Goal: Information Seeking & Learning: Check status

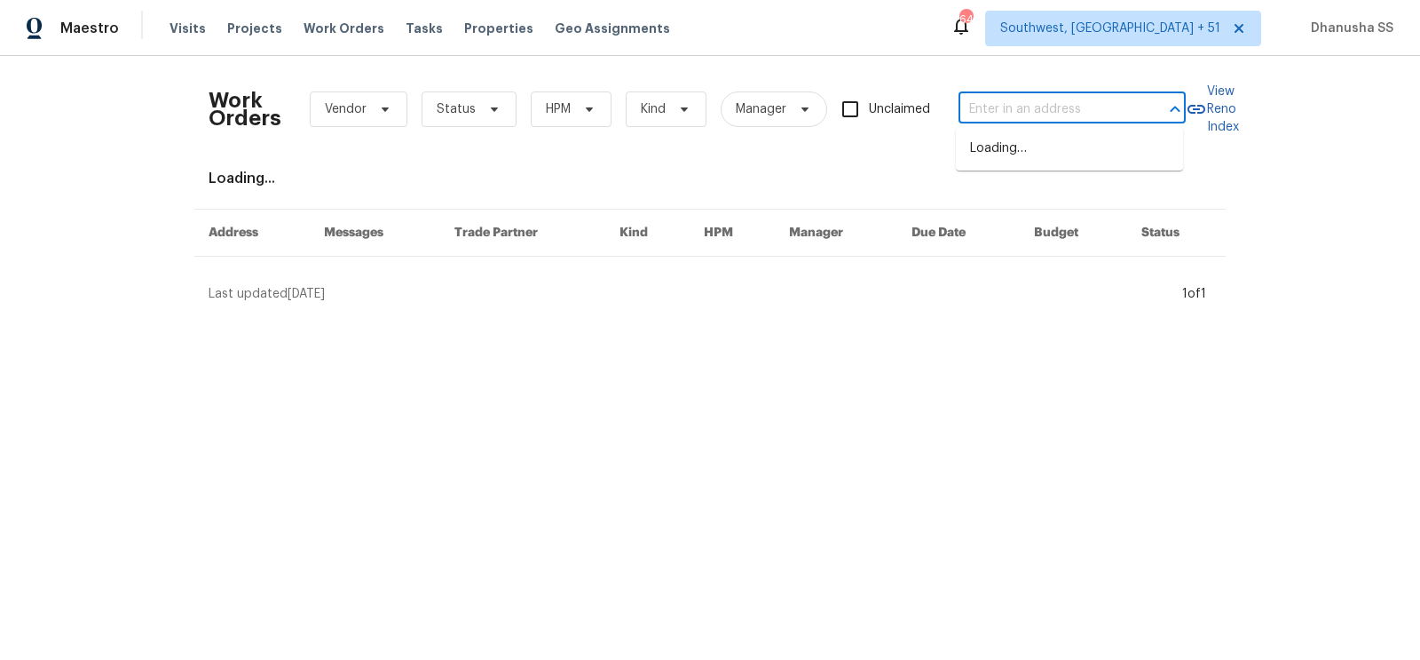
click at [1067, 107] on input "text" at bounding box center [1048, 110] width 178 height 28
paste input "[STREET_ADDRESS]"
type input "[STREET_ADDRESS]"
click at [1031, 142] on li "[STREET_ADDRESS]" at bounding box center [1069, 148] width 227 height 29
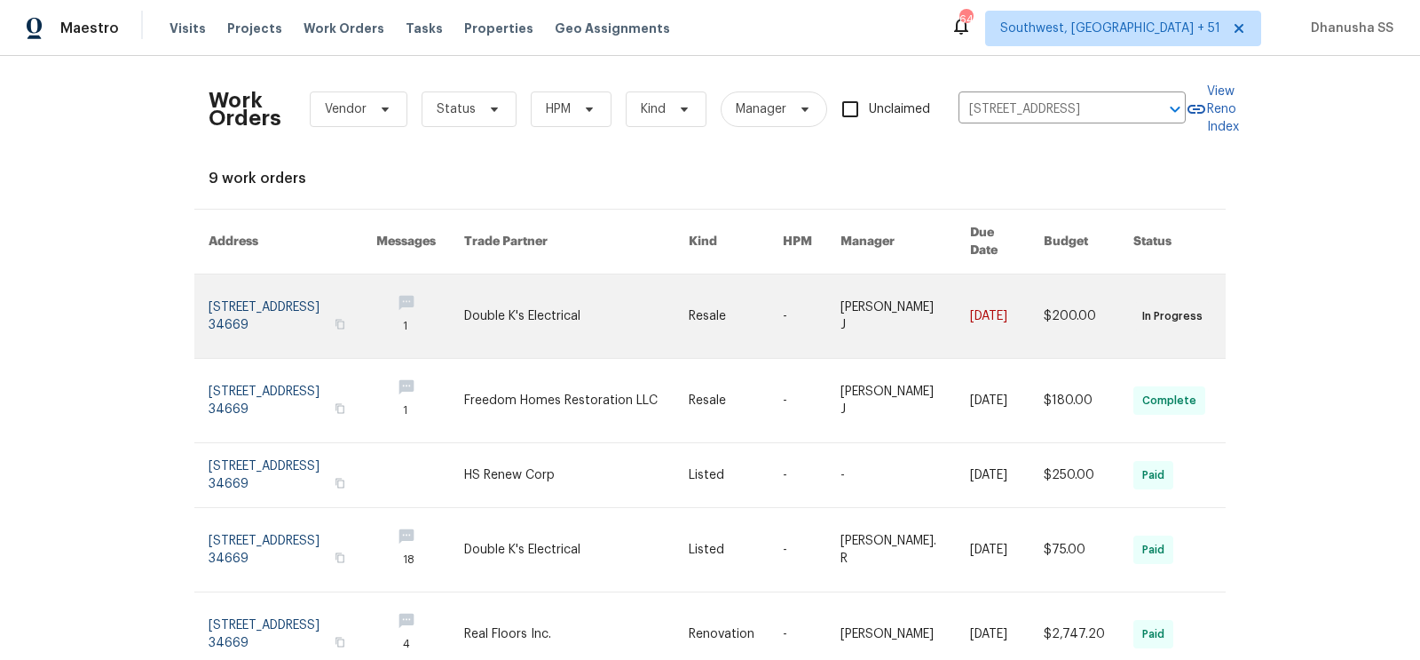
click at [582, 295] on link at bounding box center [576, 315] width 225 height 83
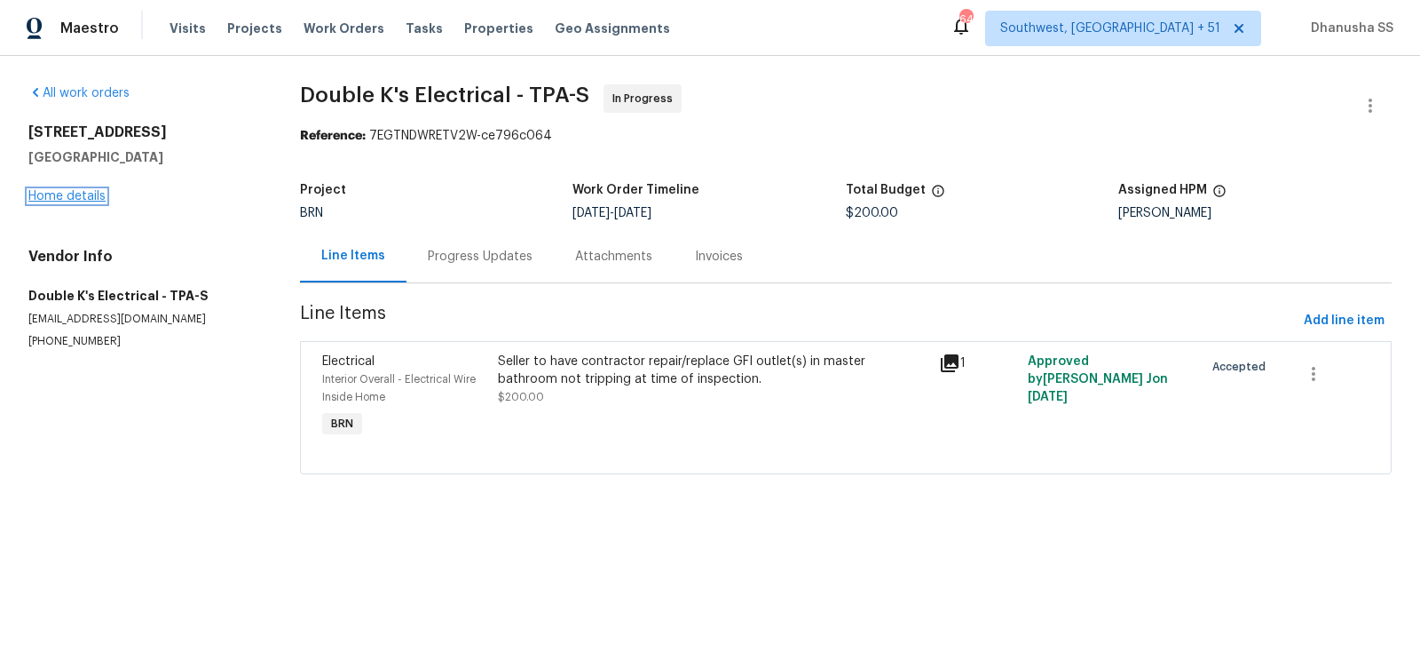
click at [73, 196] on link "Home details" at bounding box center [66, 196] width 77 height 12
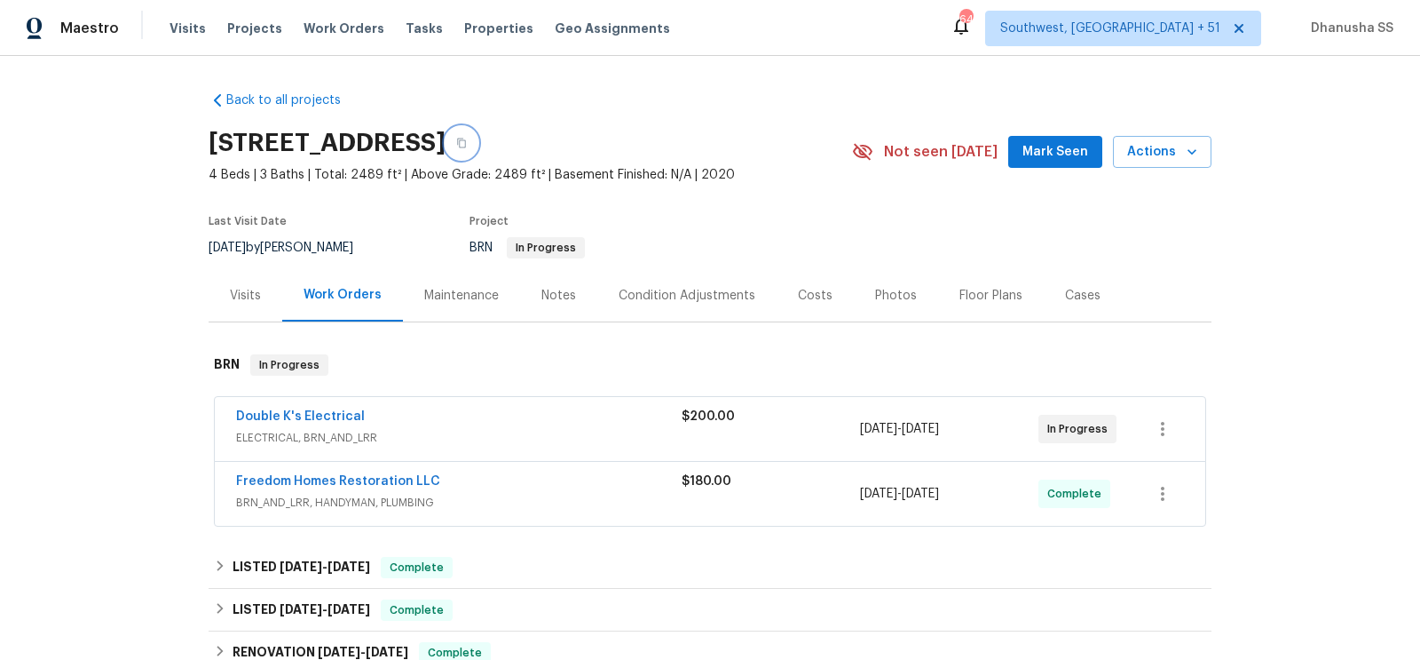
click at [467, 144] on icon "button" at bounding box center [461, 143] width 11 height 11
click at [234, 301] on div "Visits" at bounding box center [245, 296] width 31 height 18
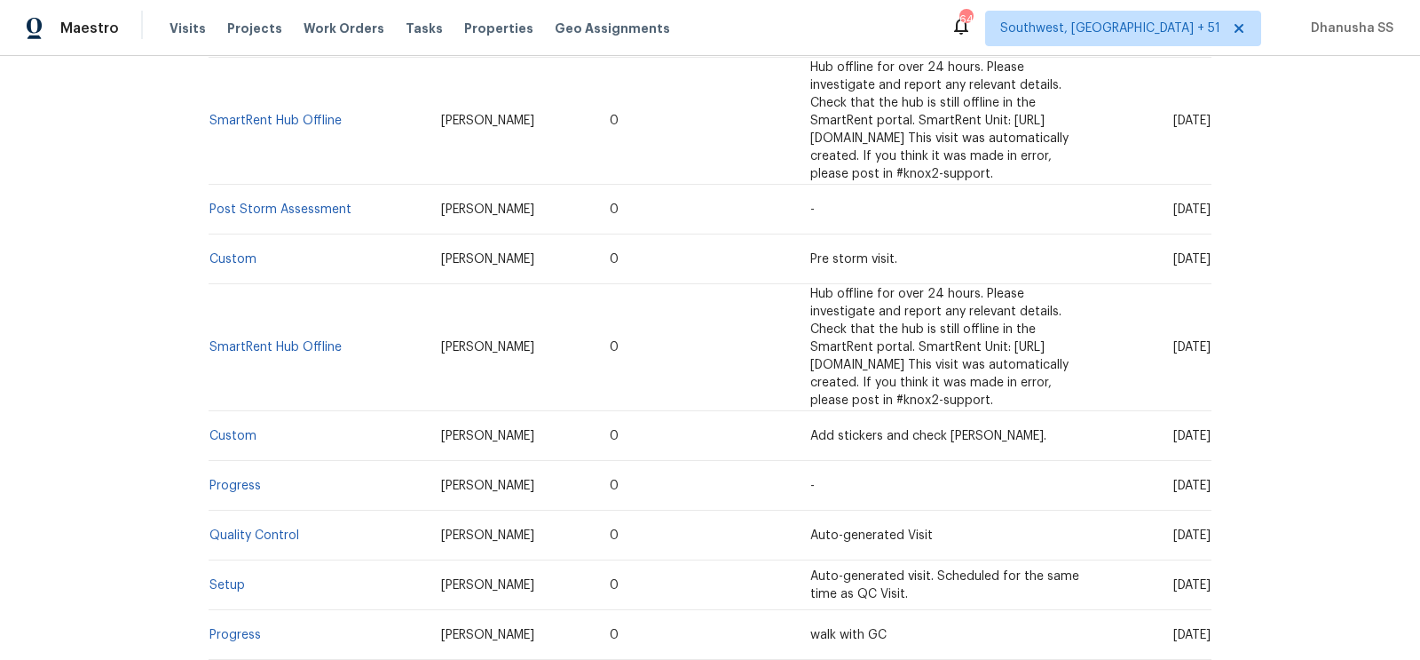
scroll to position [1272, 0]
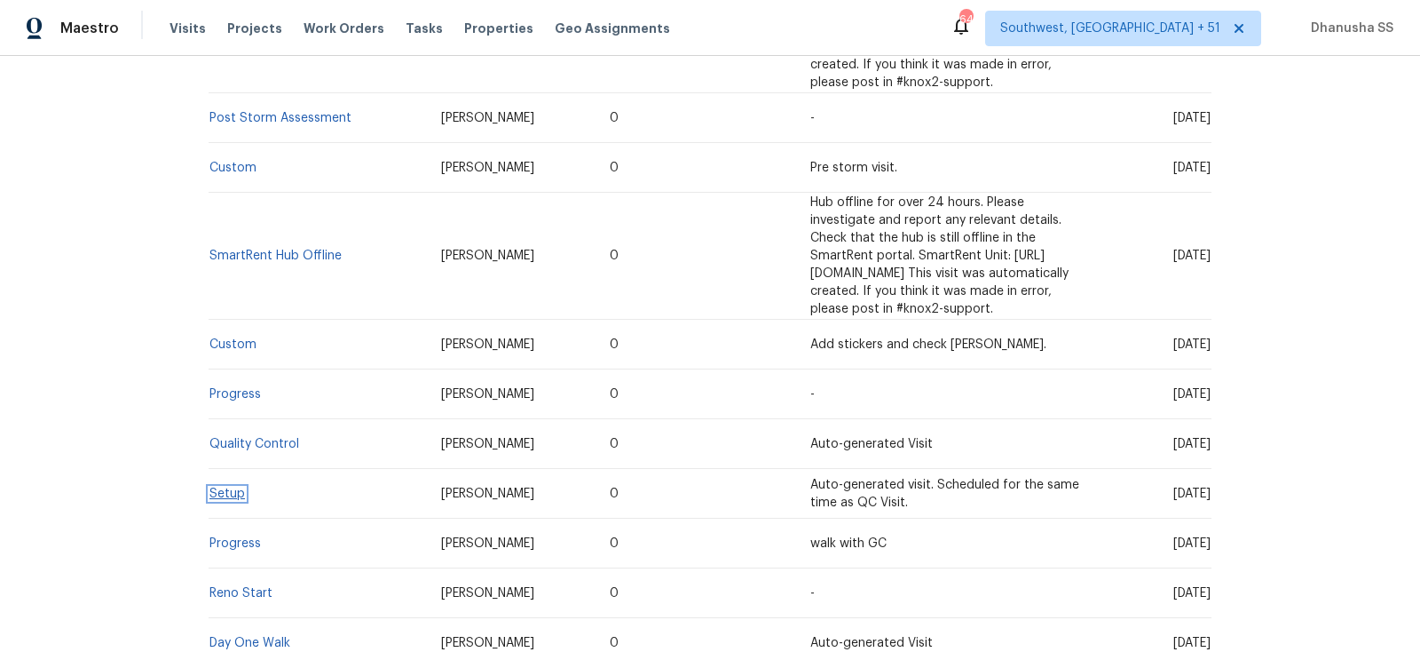
click at [228, 487] on link "Setup" at bounding box center [227, 493] width 36 height 12
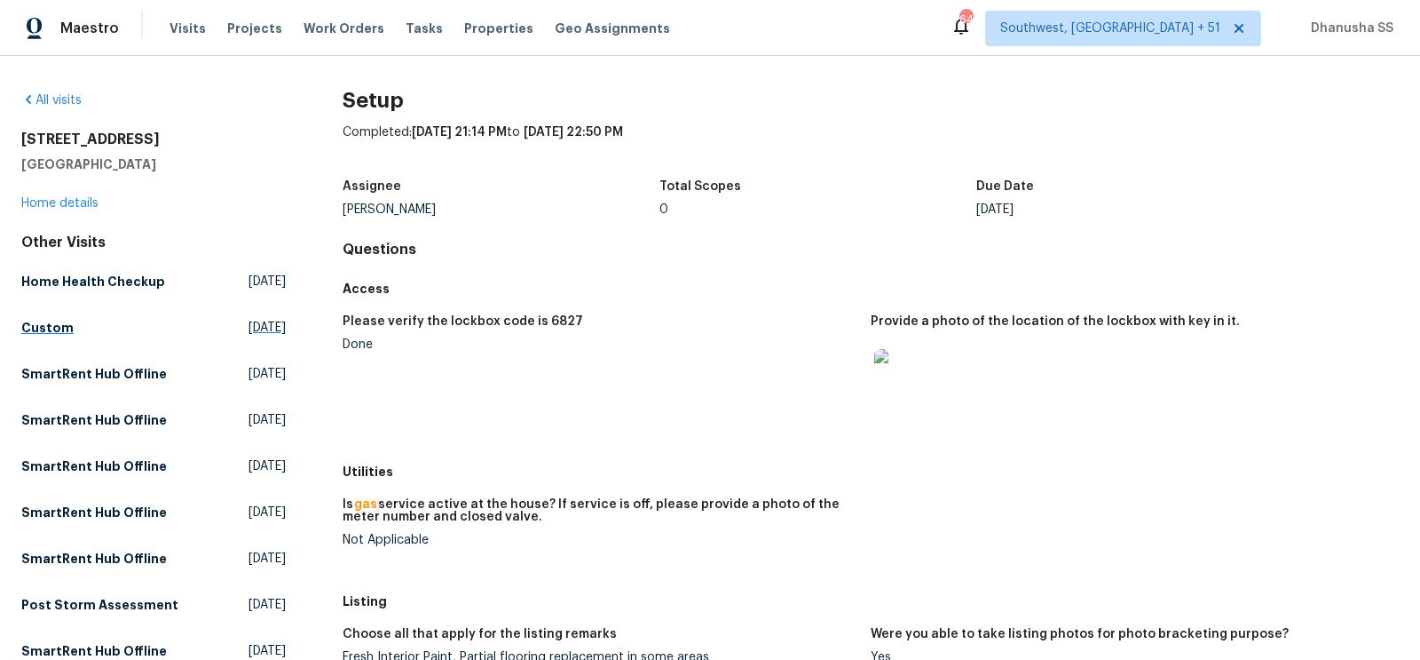
scroll to position [436, 0]
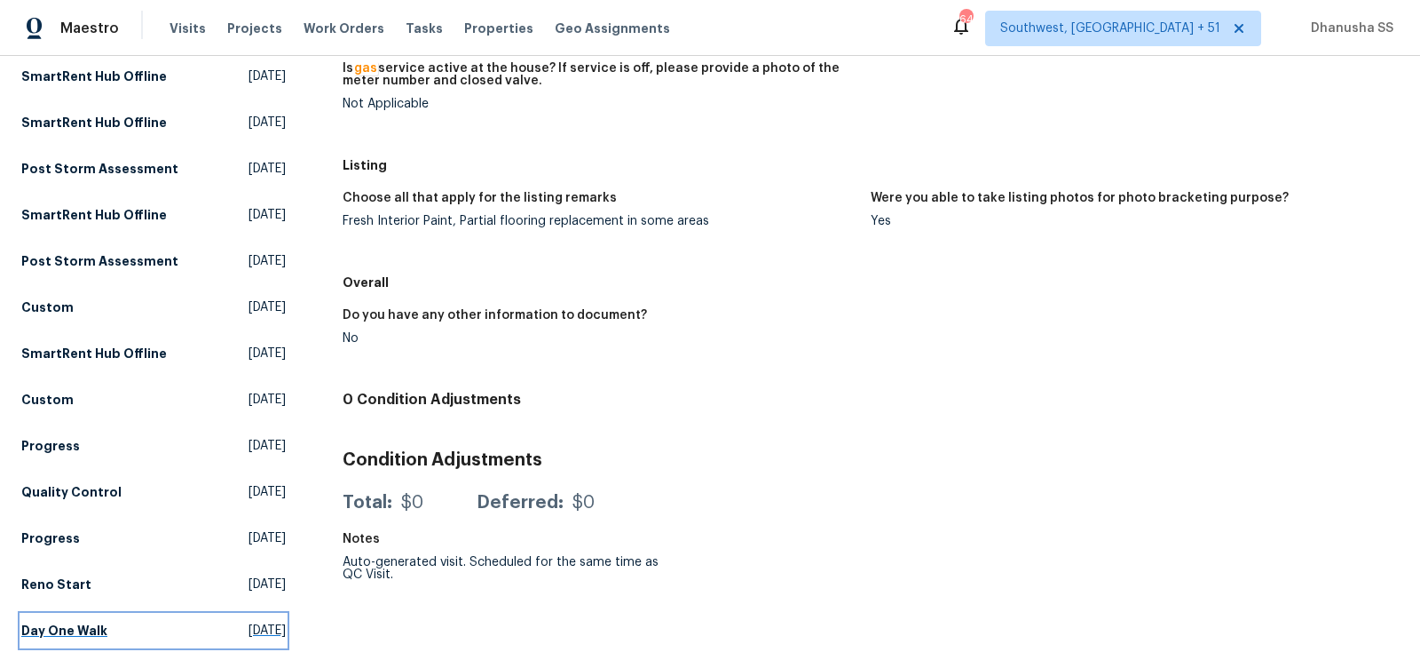
click at [81, 625] on h5 "Day One Walk" at bounding box center [64, 630] width 86 height 18
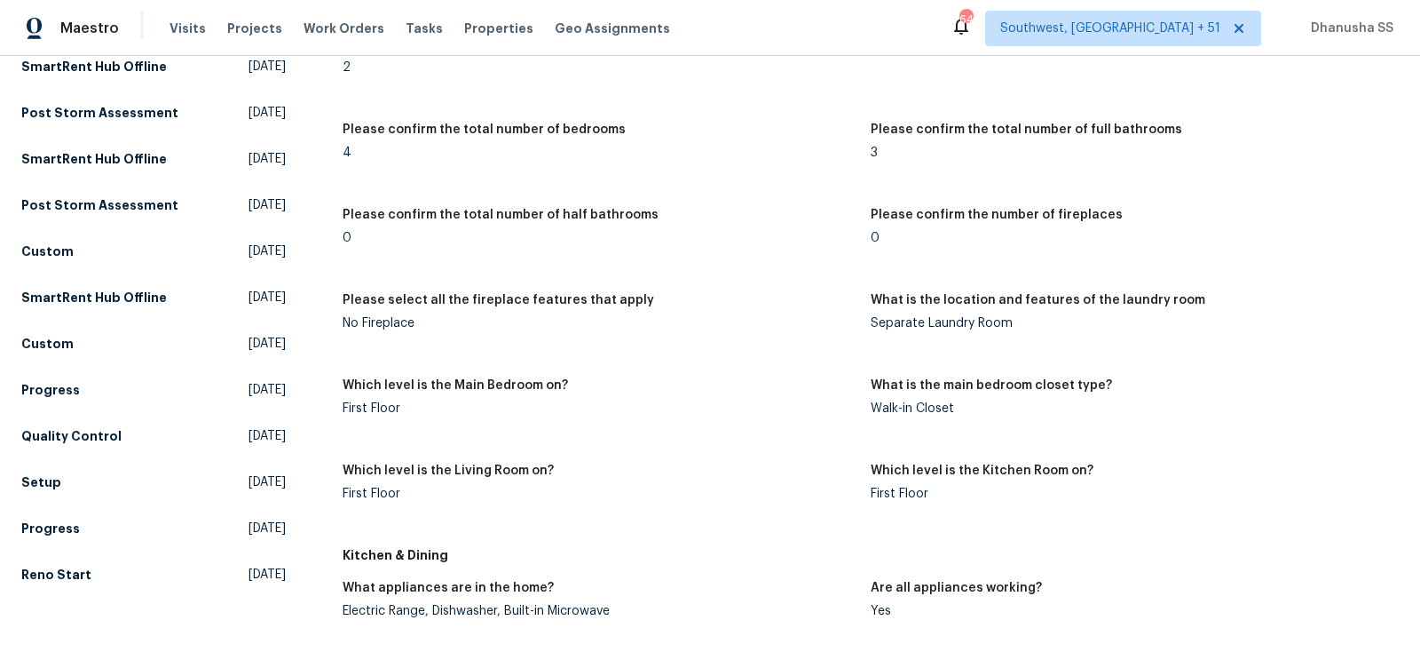
scroll to position [559, 0]
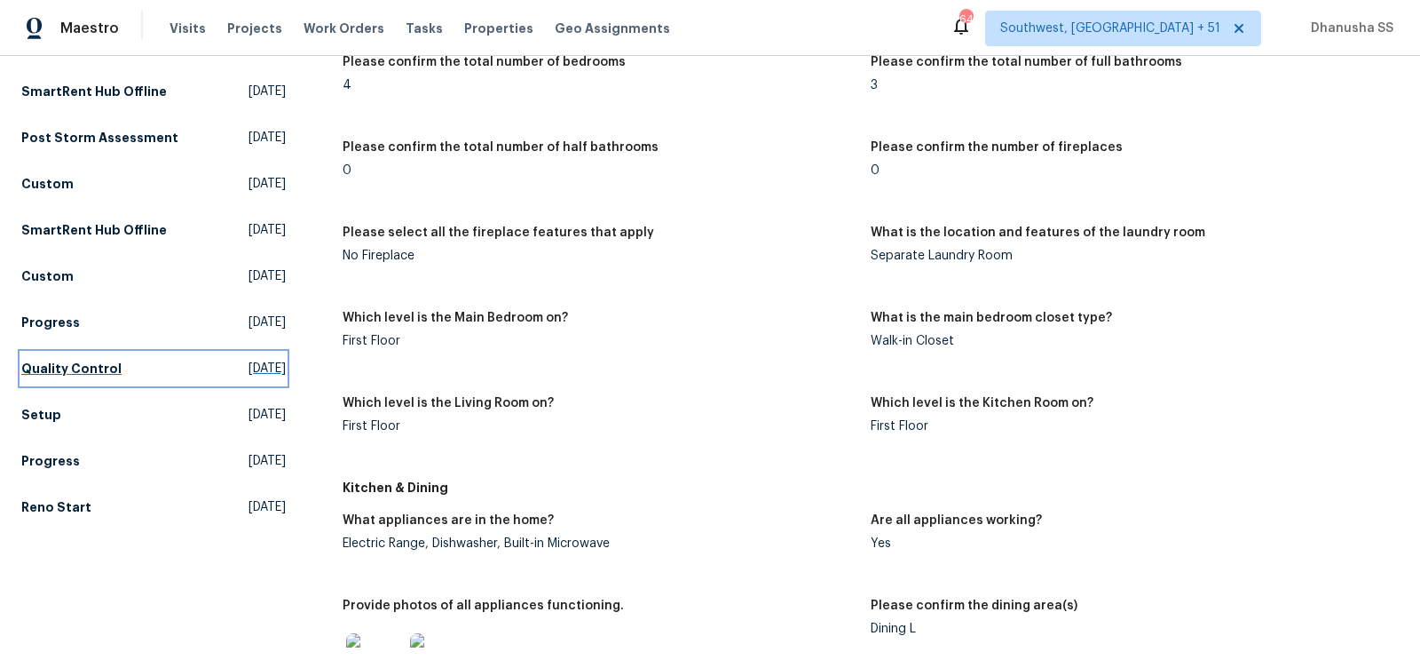
click at [138, 356] on link "Quality Control Tue, Aug 27 2024" at bounding box center [153, 368] width 265 height 32
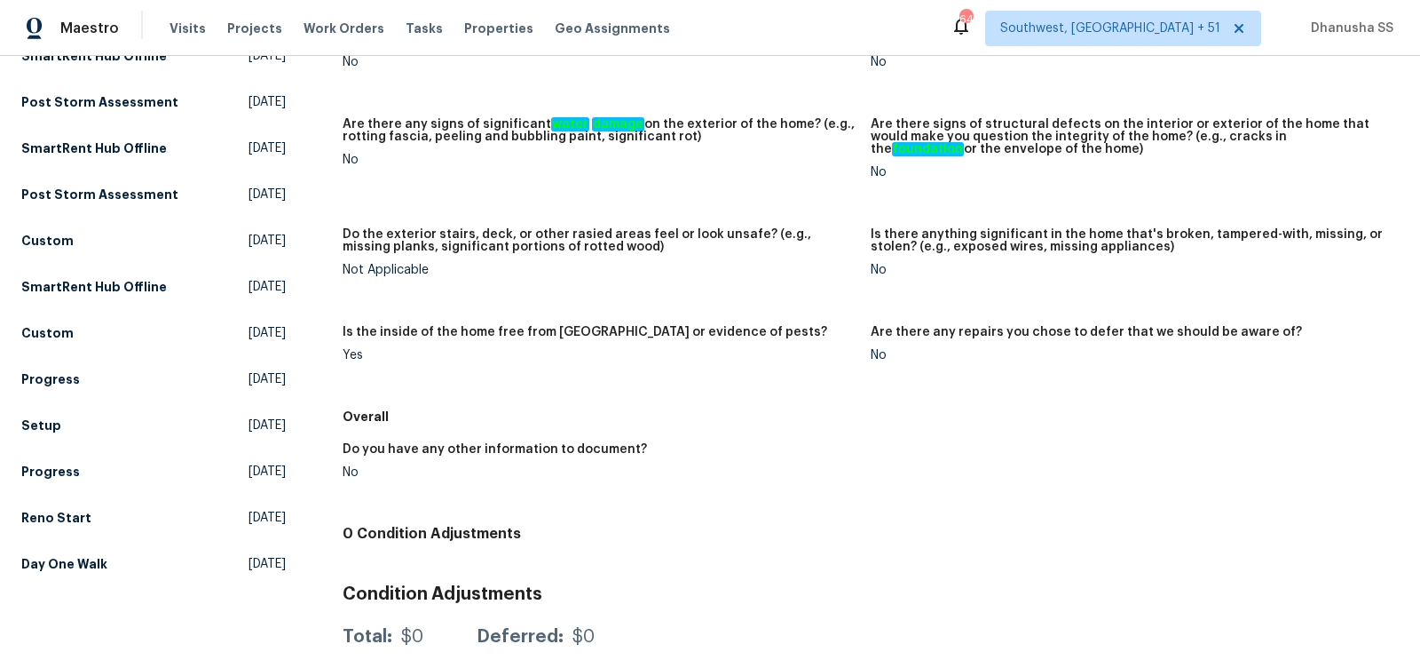
scroll to position [555, 0]
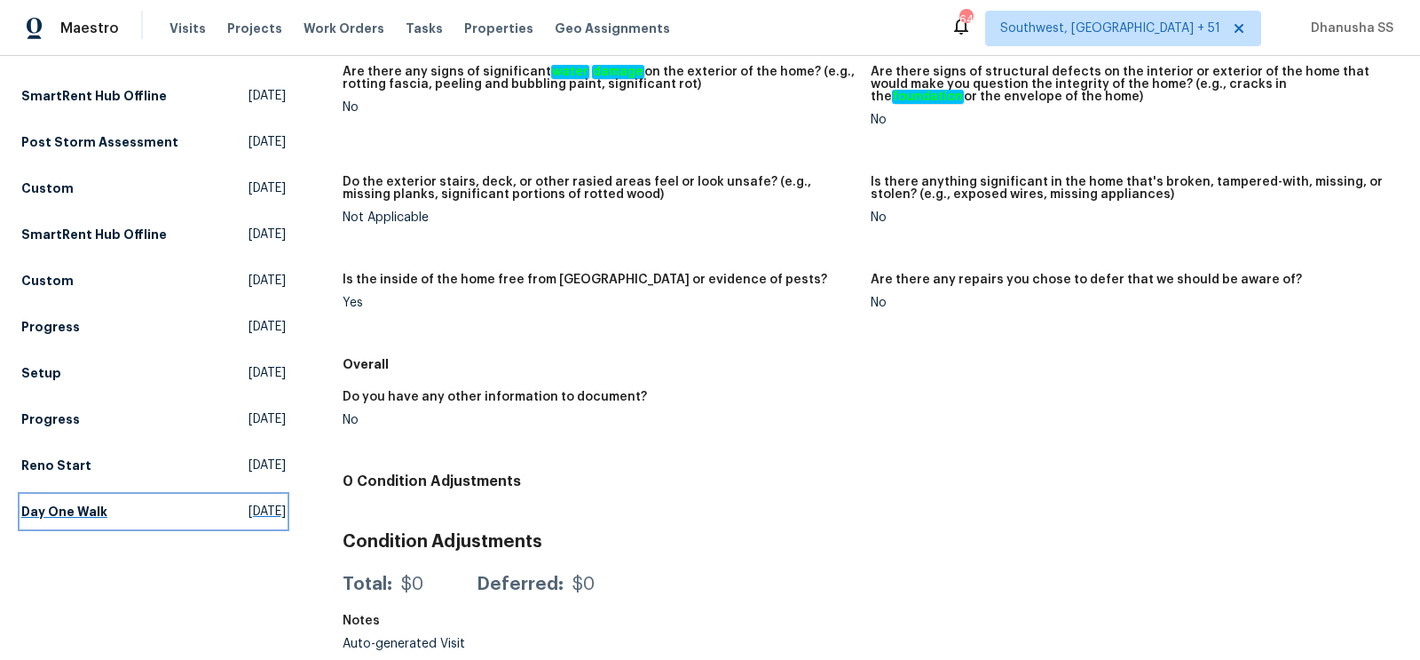
click at [60, 510] on h5 "Day One Walk" at bounding box center [64, 511] width 86 height 18
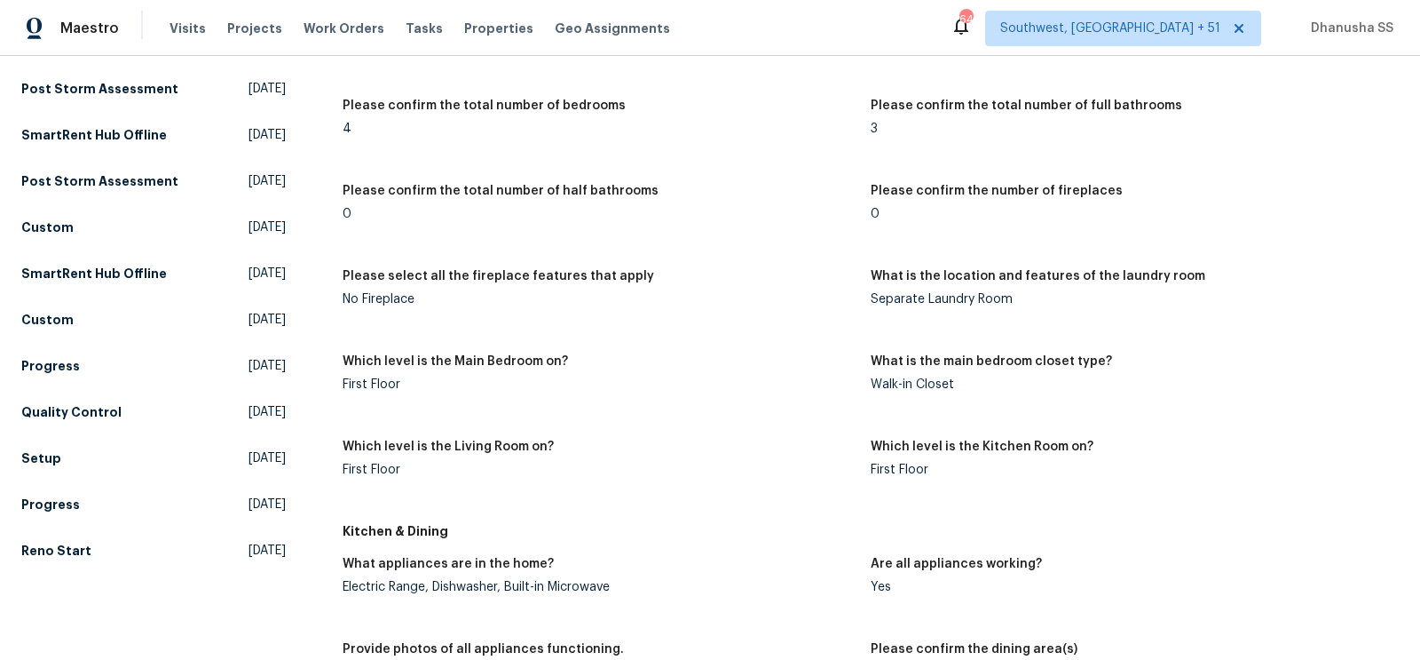
scroll to position [519, 0]
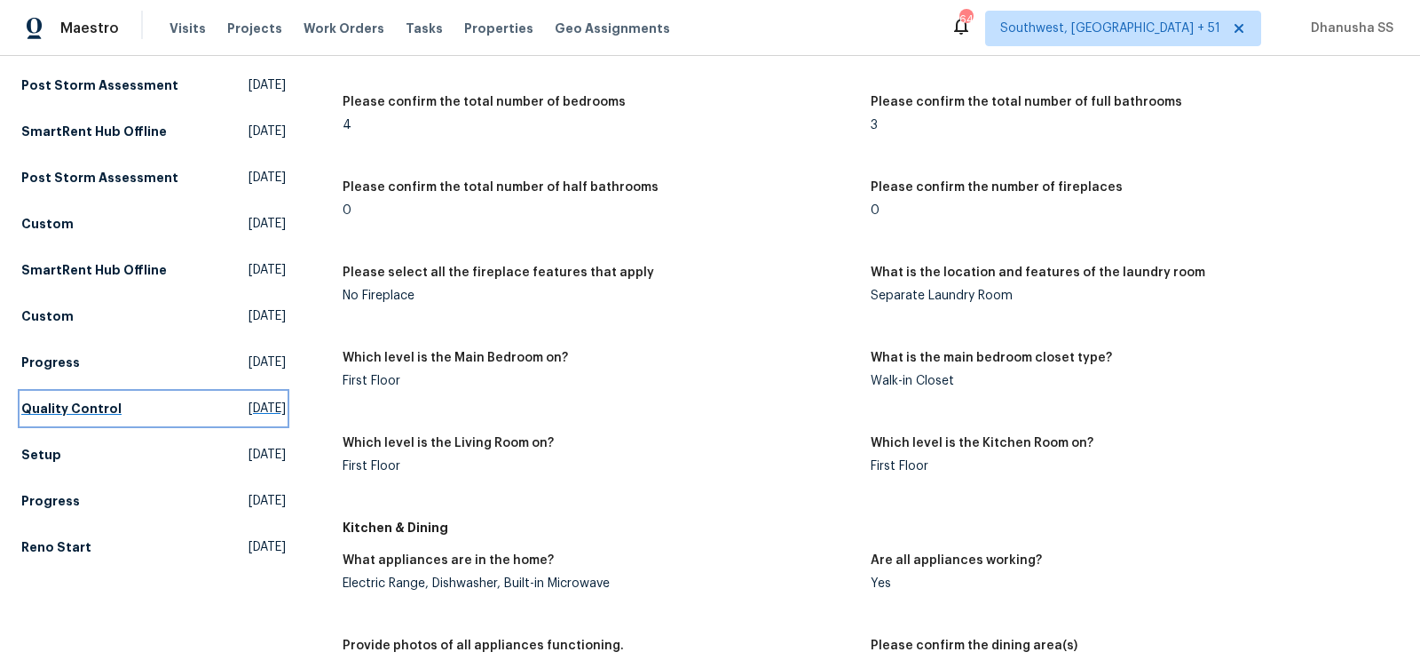
click at [94, 416] on link "Quality Control Tue, Aug 27 2024" at bounding box center [153, 408] width 265 height 32
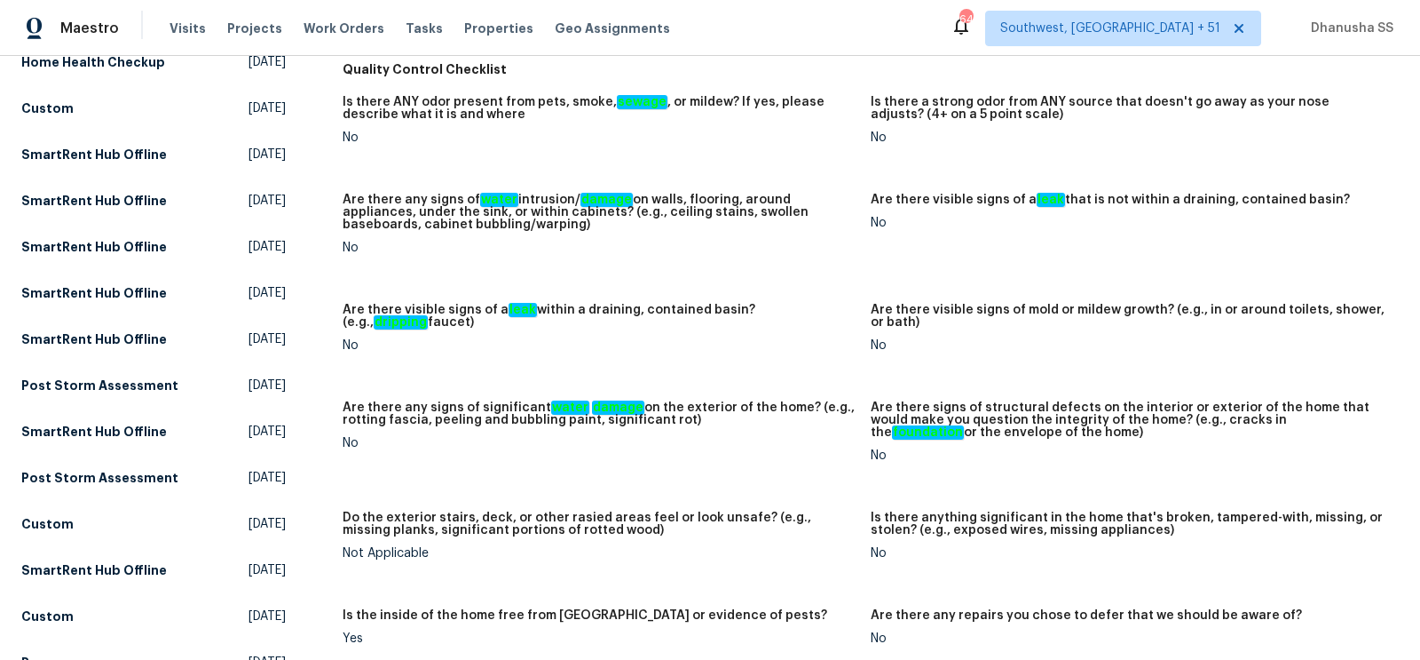
scroll to position [485, 0]
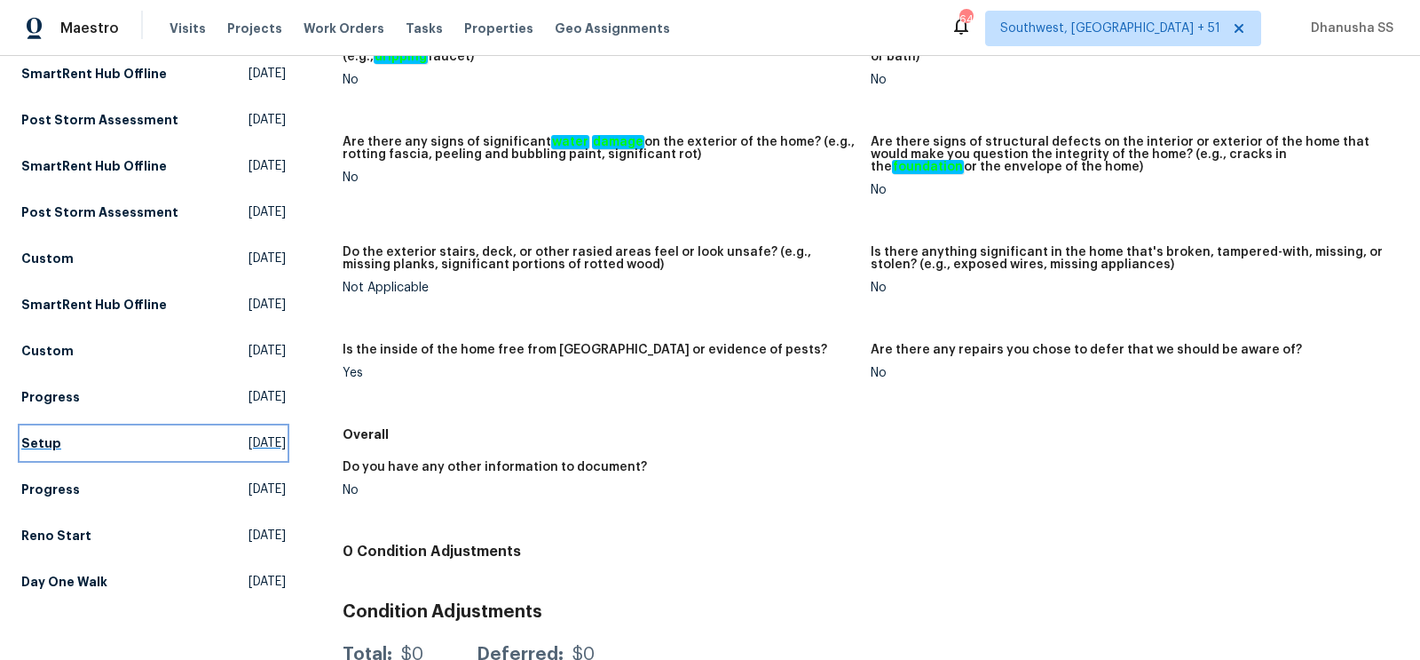
click at [51, 442] on h5 "Setup" at bounding box center [41, 443] width 40 height 18
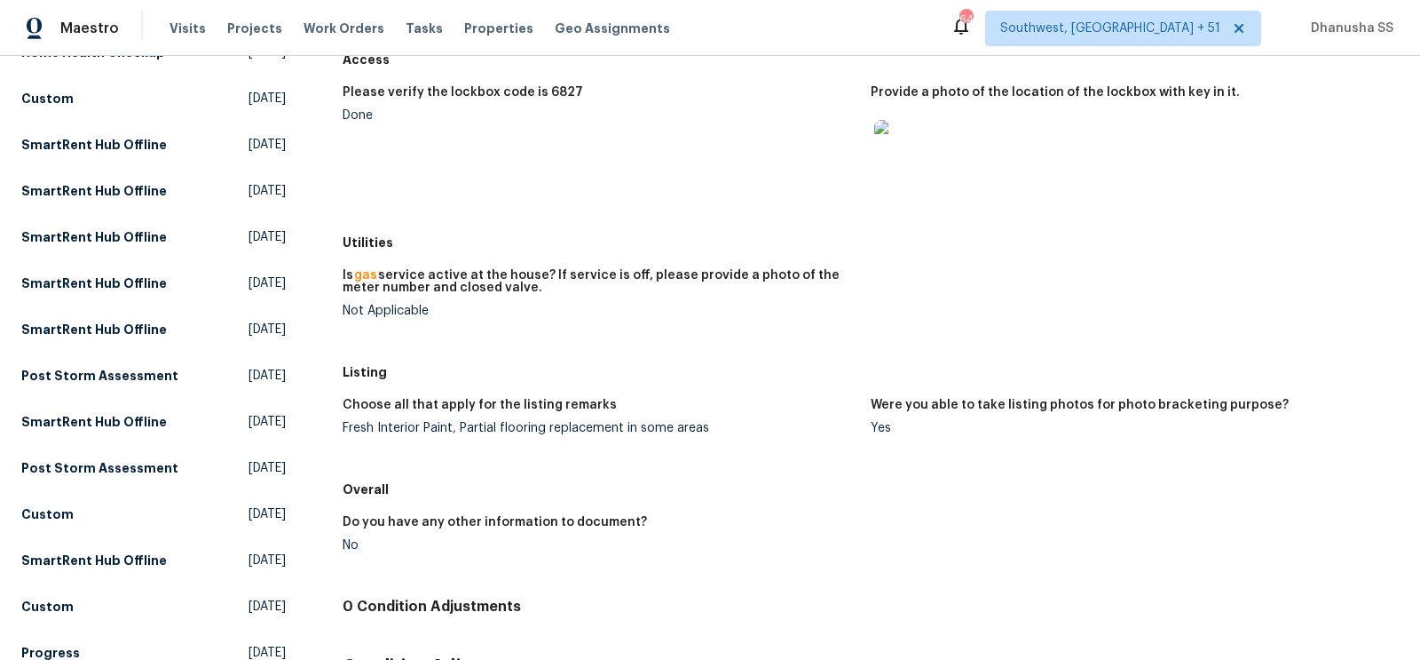
scroll to position [436, 0]
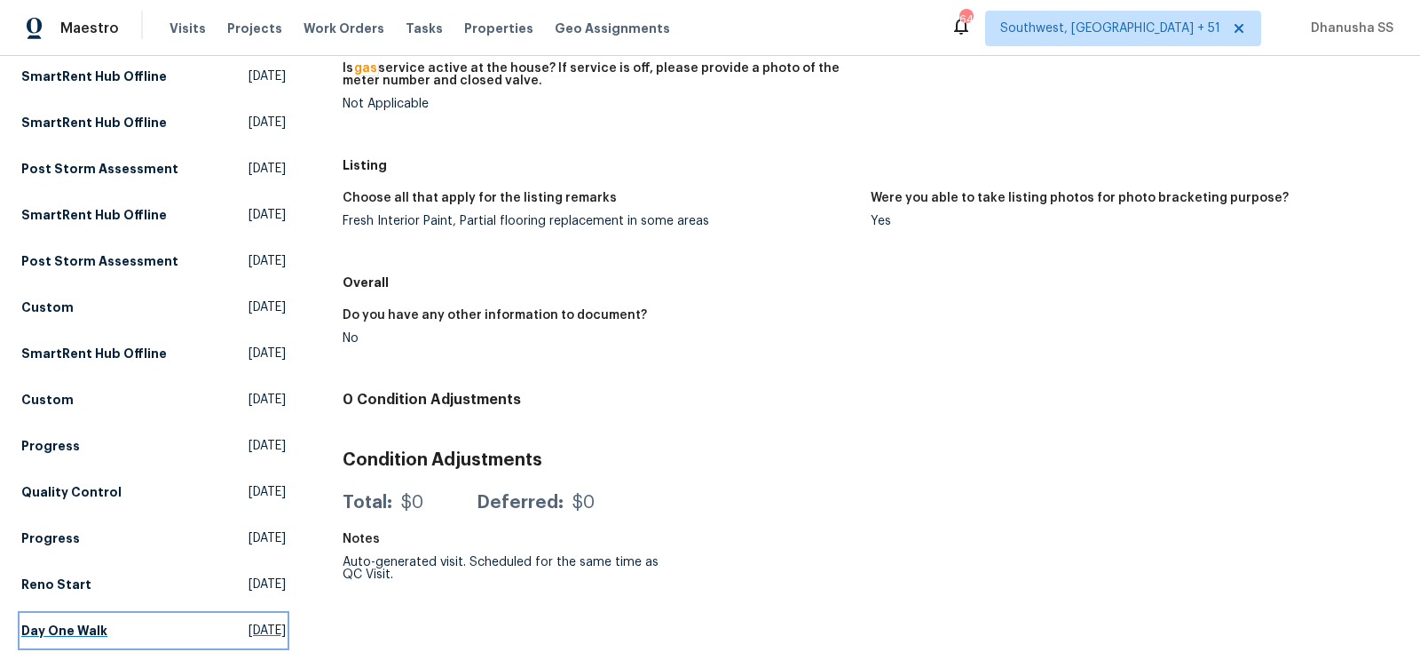
click at [163, 629] on link "Day One Walk Mon, Aug 19 2024" at bounding box center [153, 630] width 265 height 32
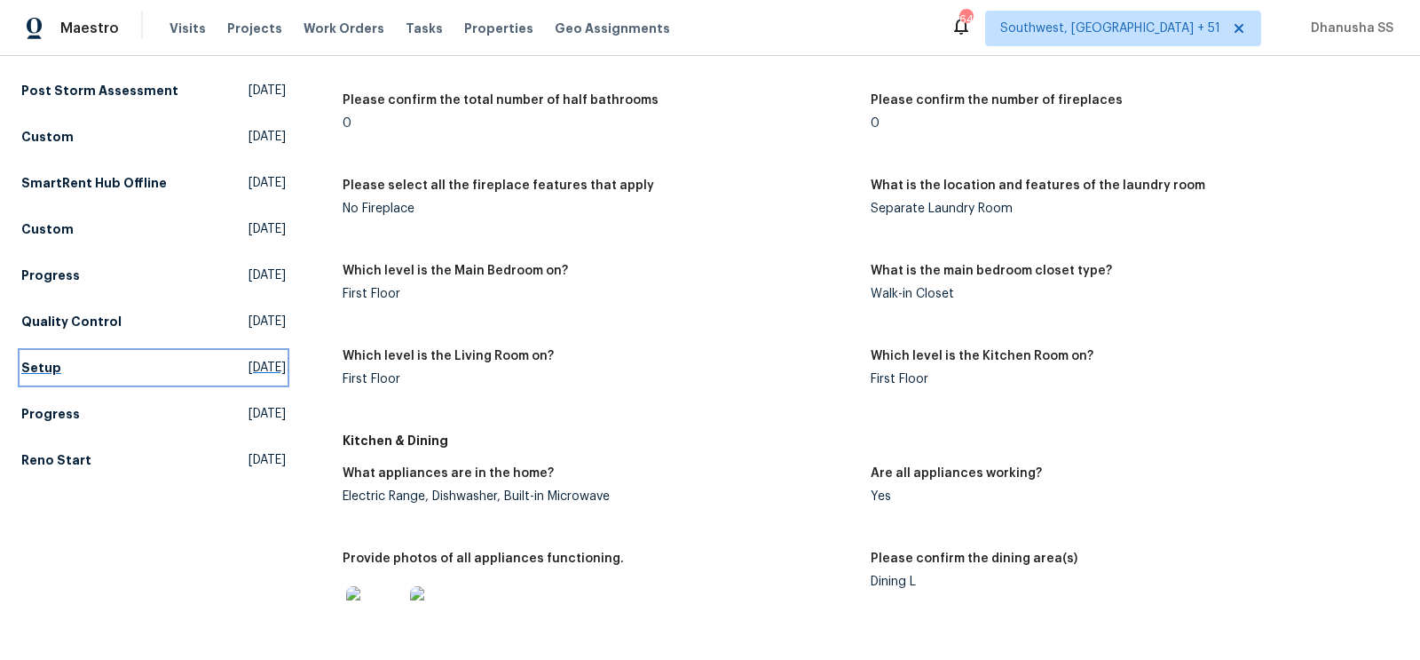
click at [58, 359] on link "Setup Tue, Aug 27 2024" at bounding box center [153, 368] width 265 height 32
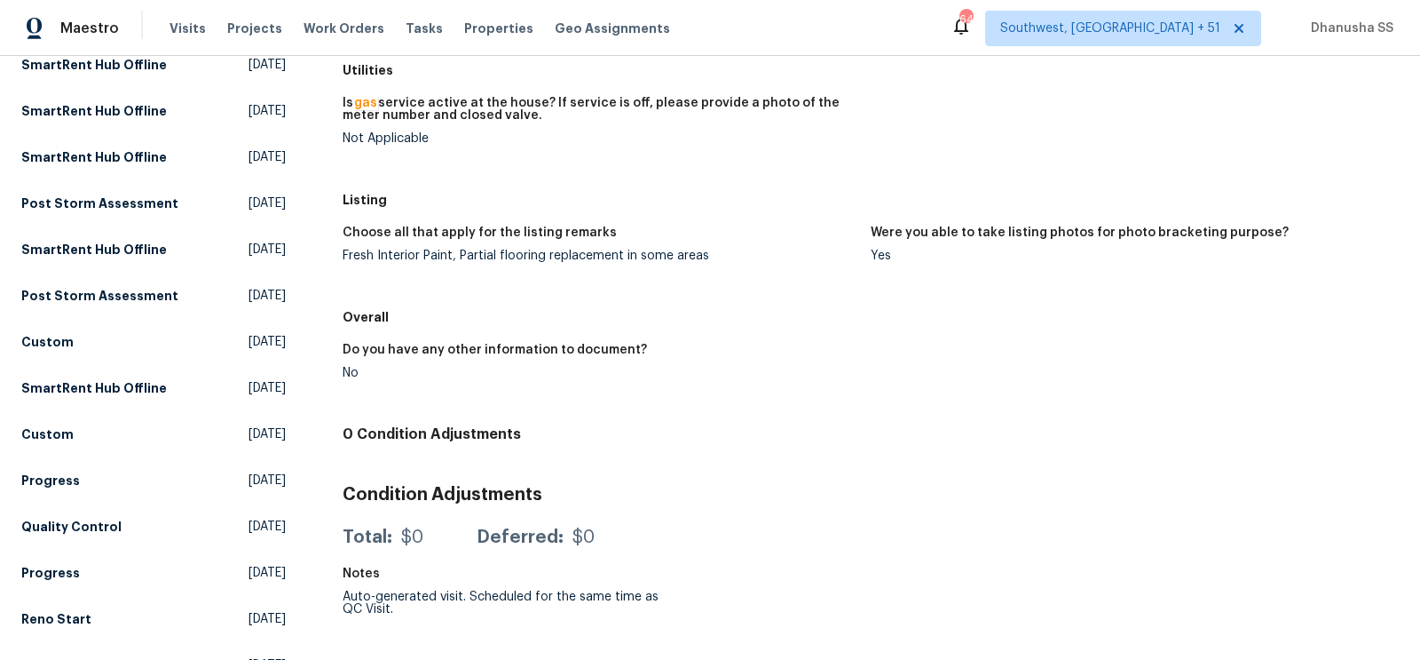
scroll to position [436, 0]
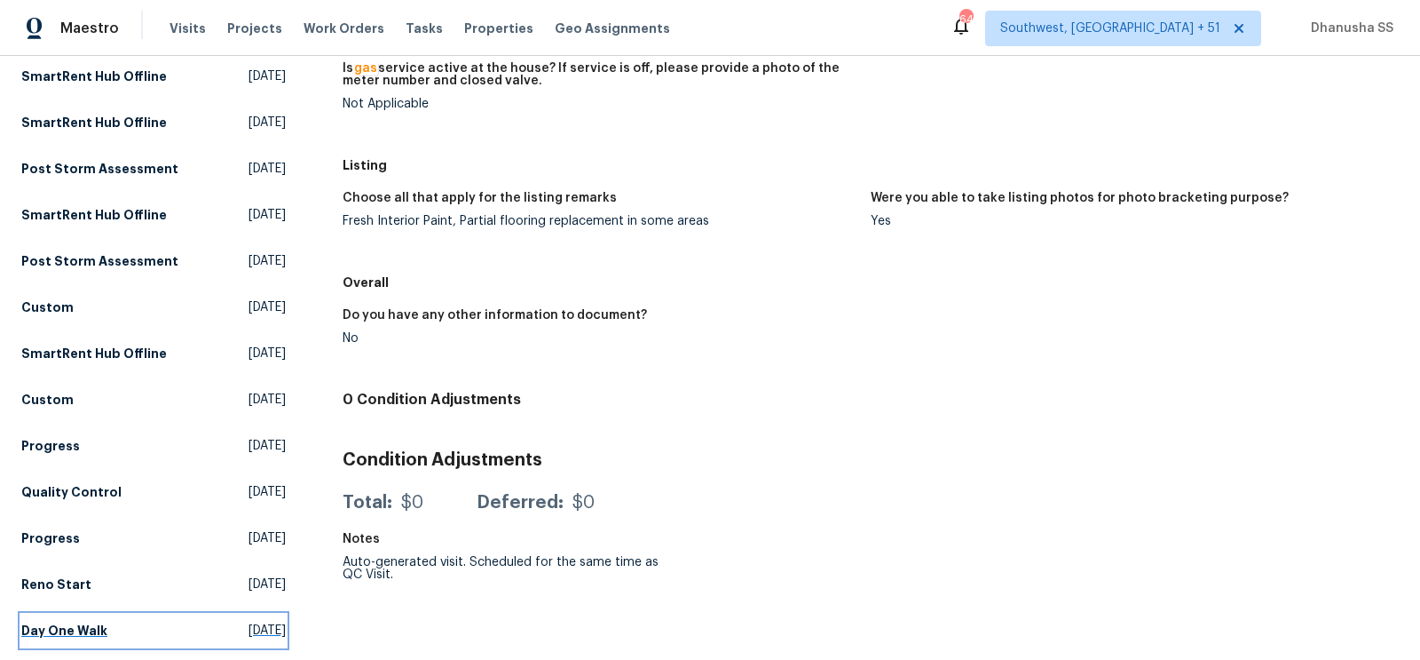
click at [110, 633] on link "Day One Walk Mon, Aug 19 2024" at bounding box center [153, 630] width 265 height 32
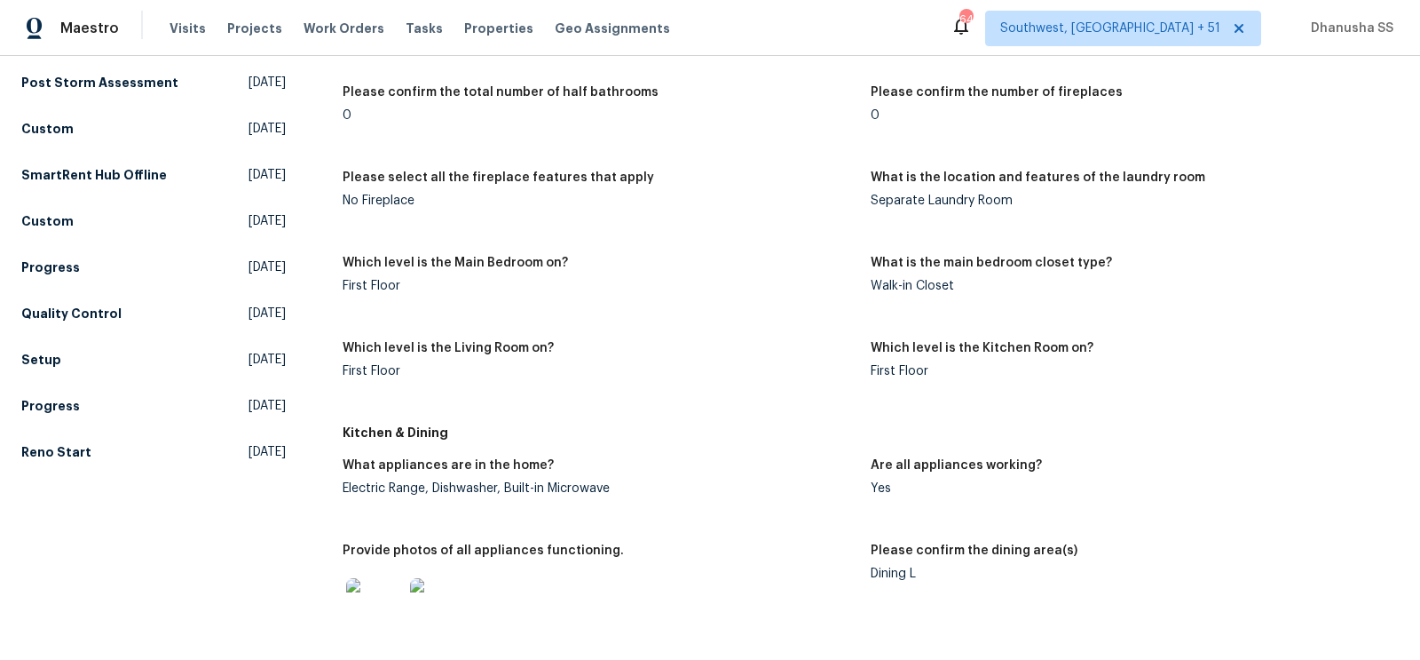
scroll to position [686, 0]
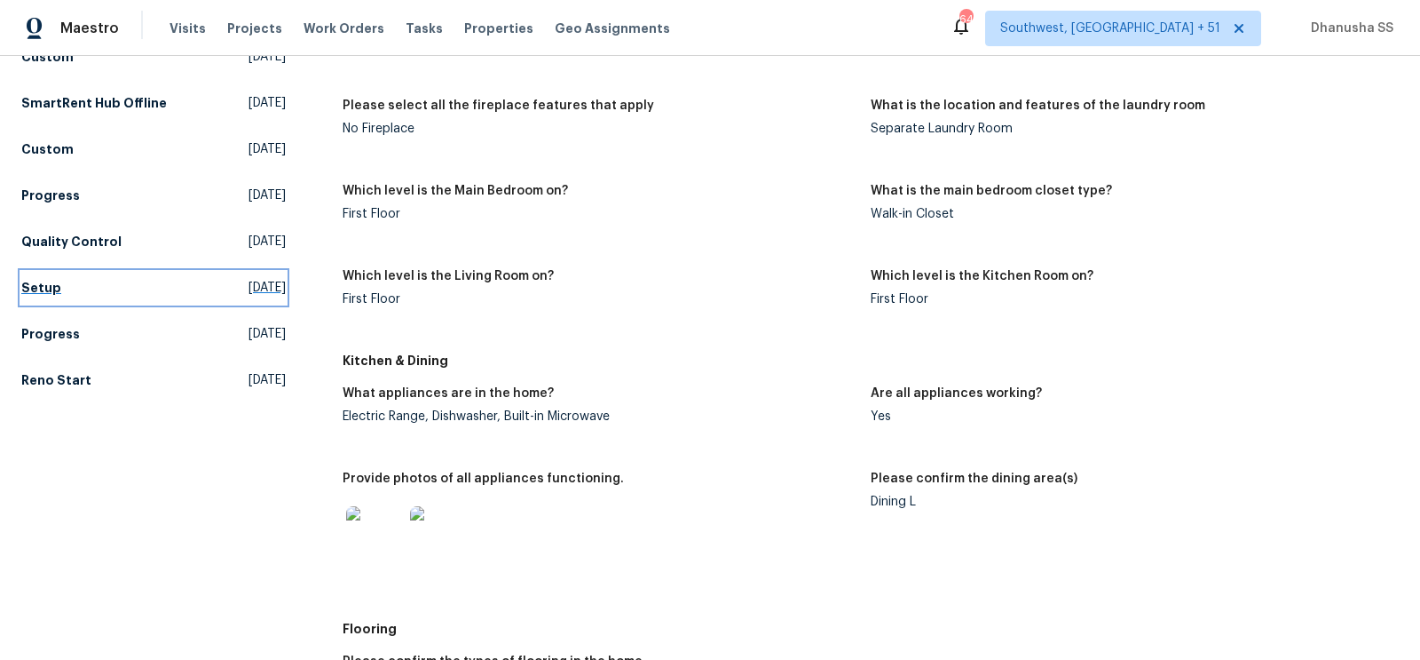
click at [249, 294] on span "Tue, Aug 27 2024" at bounding box center [267, 288] width 37 height 18
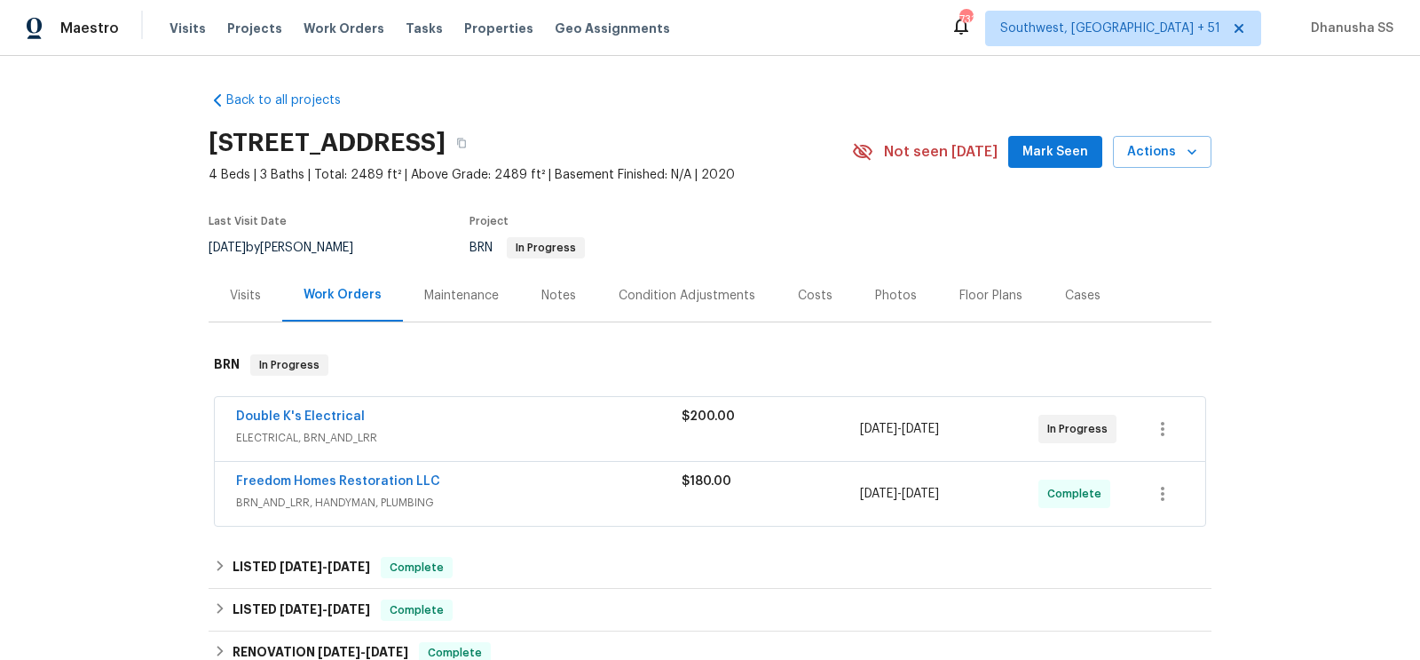
scroll to position [282, 0]
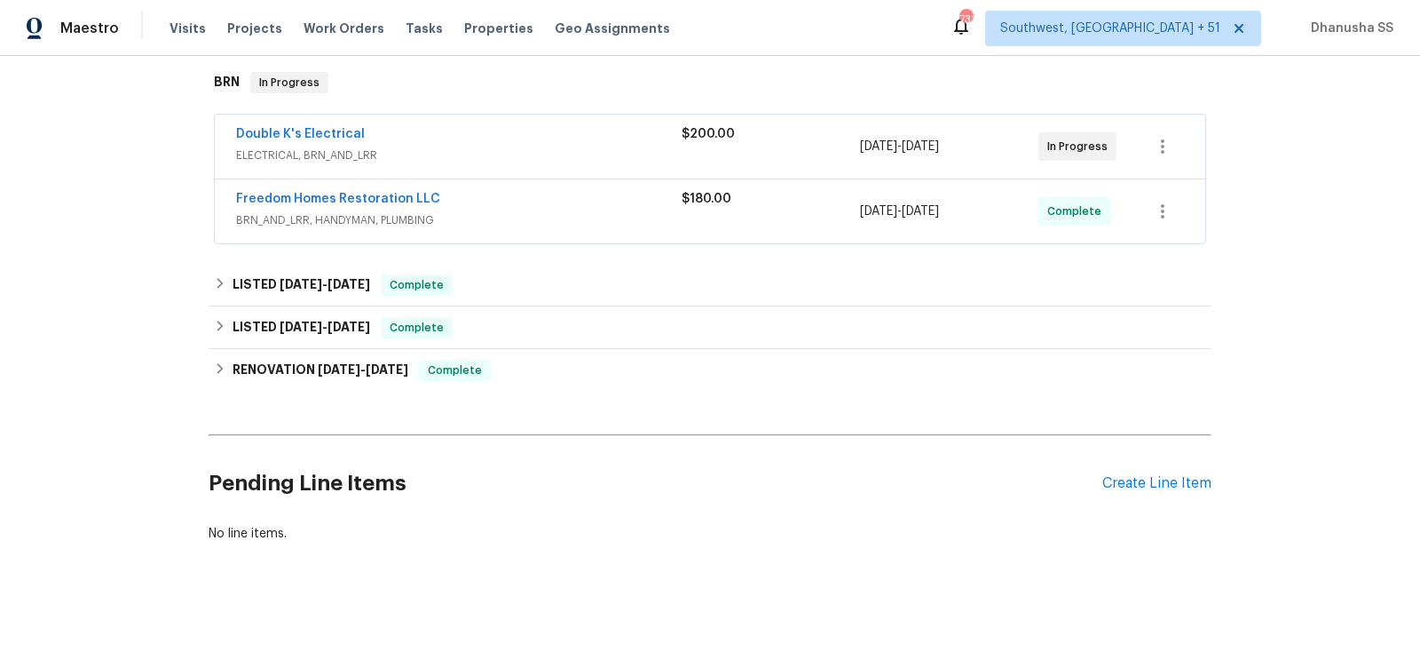
click at [565, 392] on div "Back to all projects [STREET_ADDRESS] 4 Beds | 3 Baths | Total: 2489 ft² | Abov…" at bounding box center [710, 176] width 1003 height 762
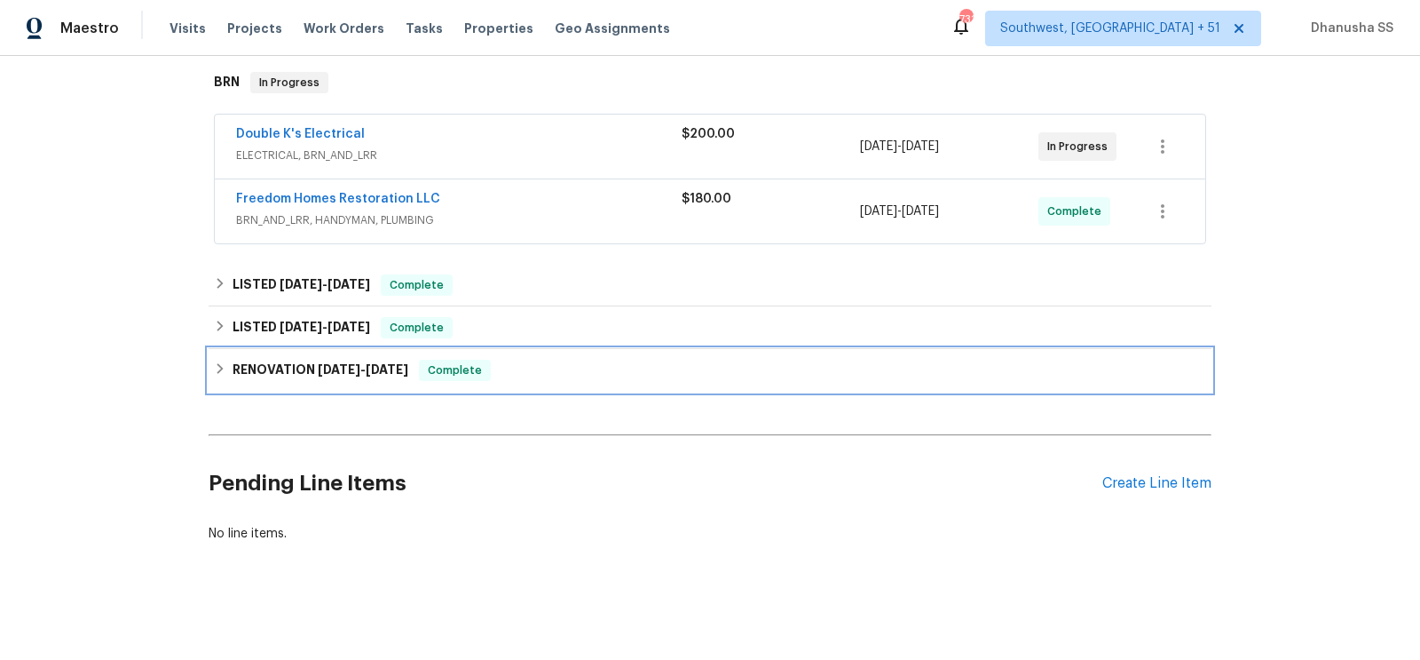
click at [565, 369] on div "RENOVATION [DATE] - [DATE] Complete" at bounding box center [710, 370] width 992 height 21
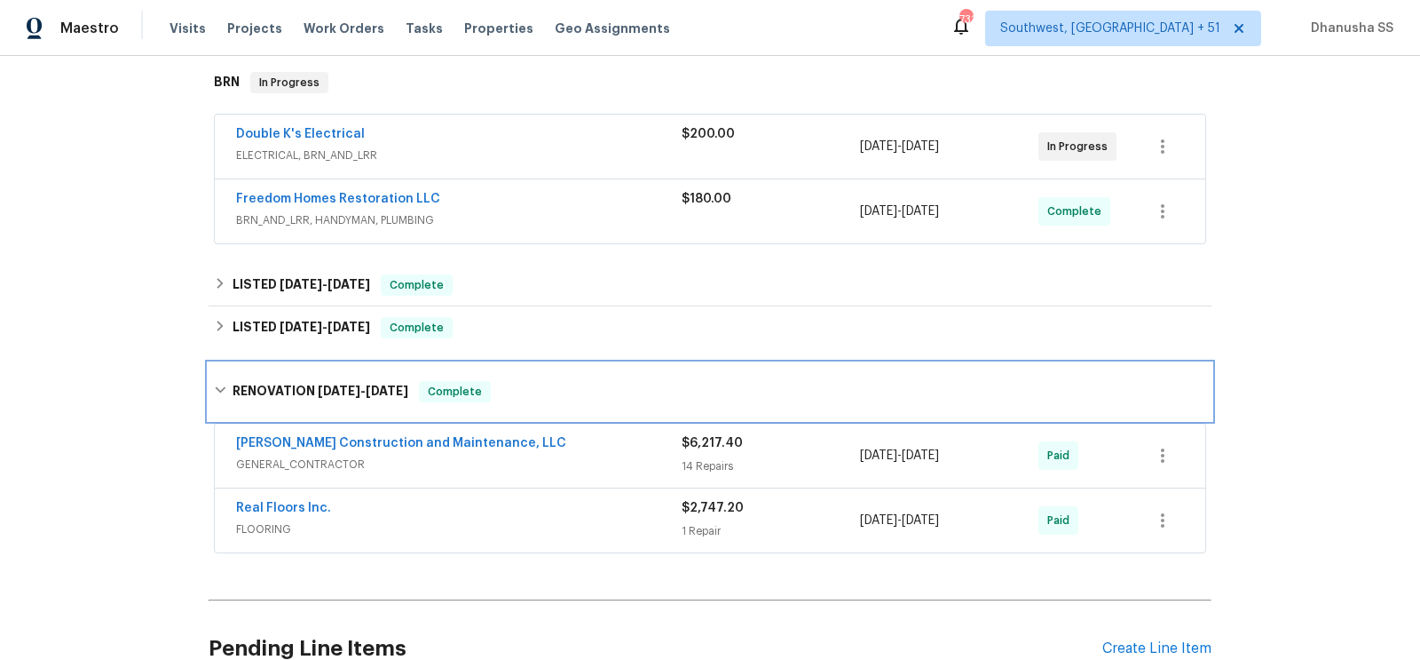
scroll to position [447, 0]
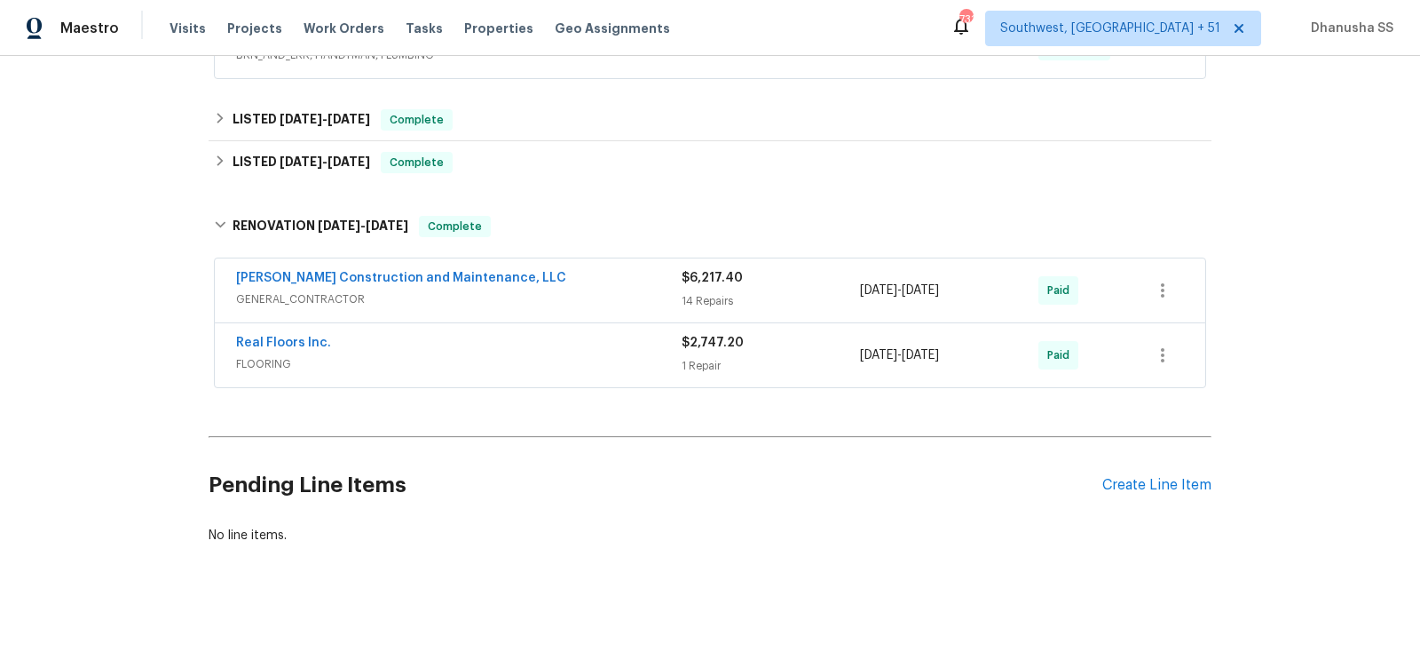
click at [623, 355] on span "FLOORING" at bounding box center [459, 364] width 446 height 18
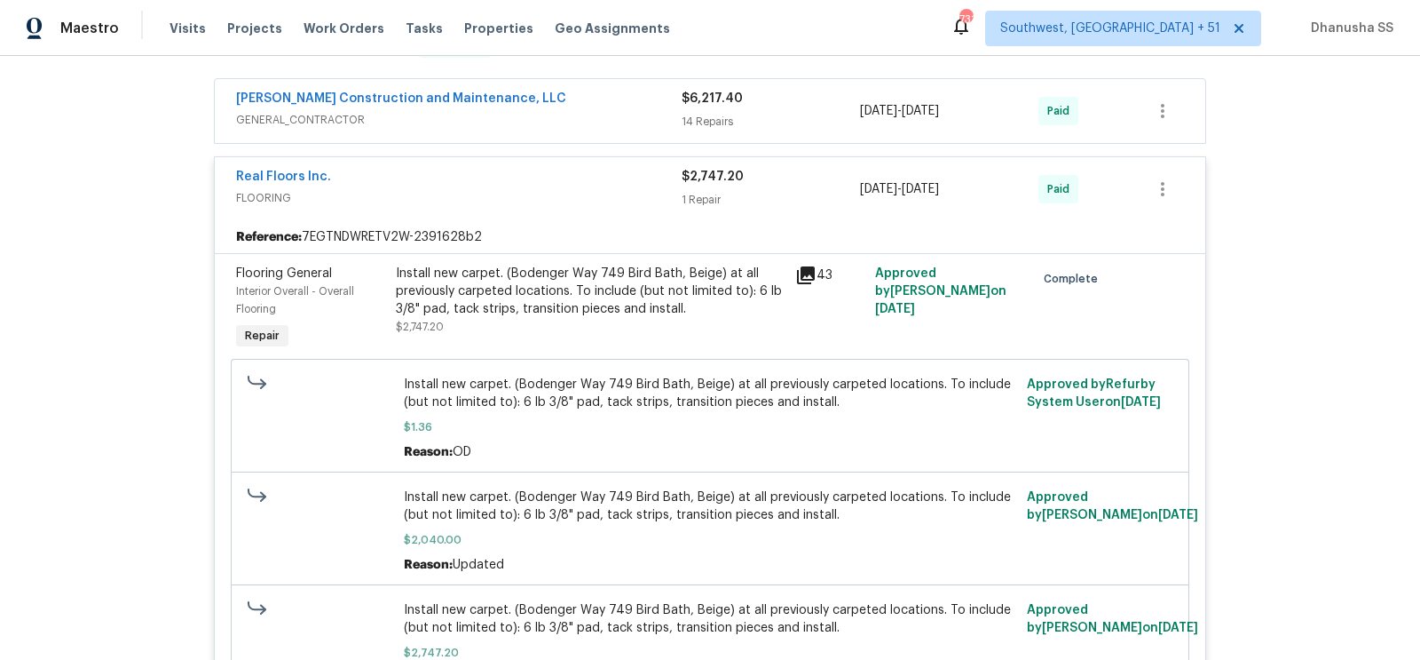
scroll to position [555, 0]
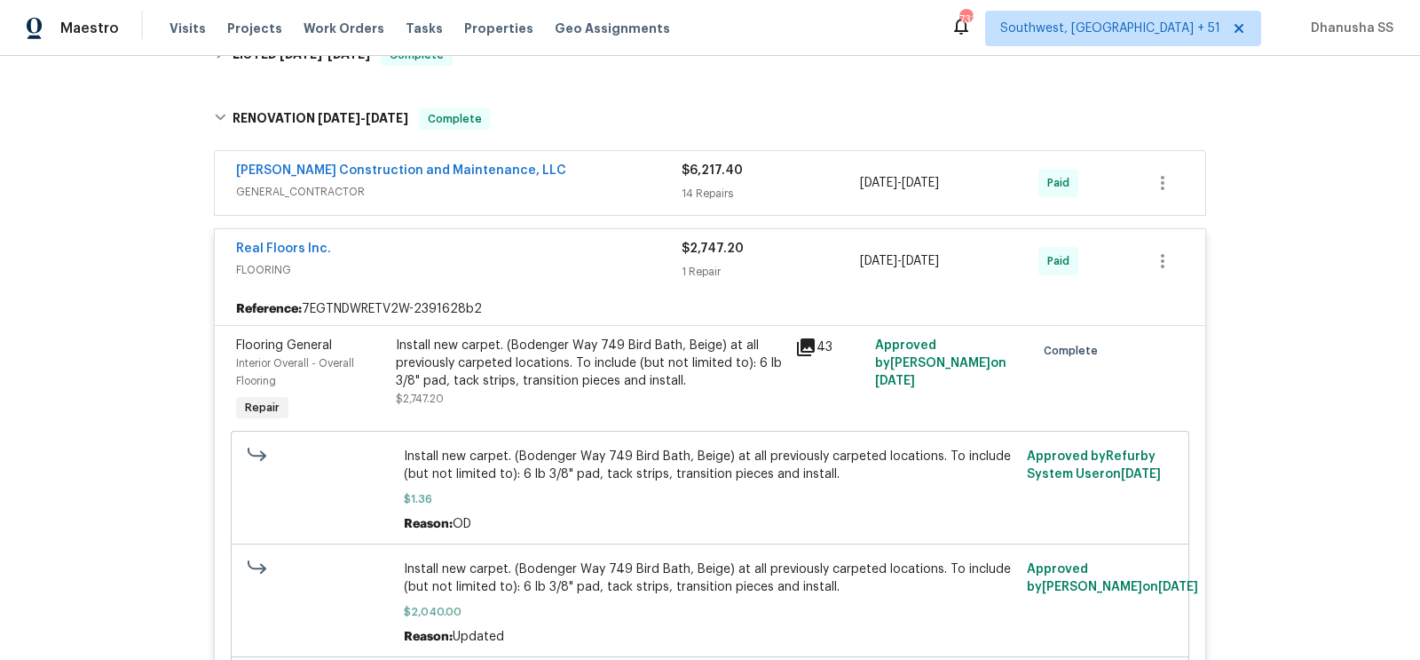
click at [616, 188] on span "GENERAL_CONTRACTOR" at bounding box center [459, 192] width 446 height 18
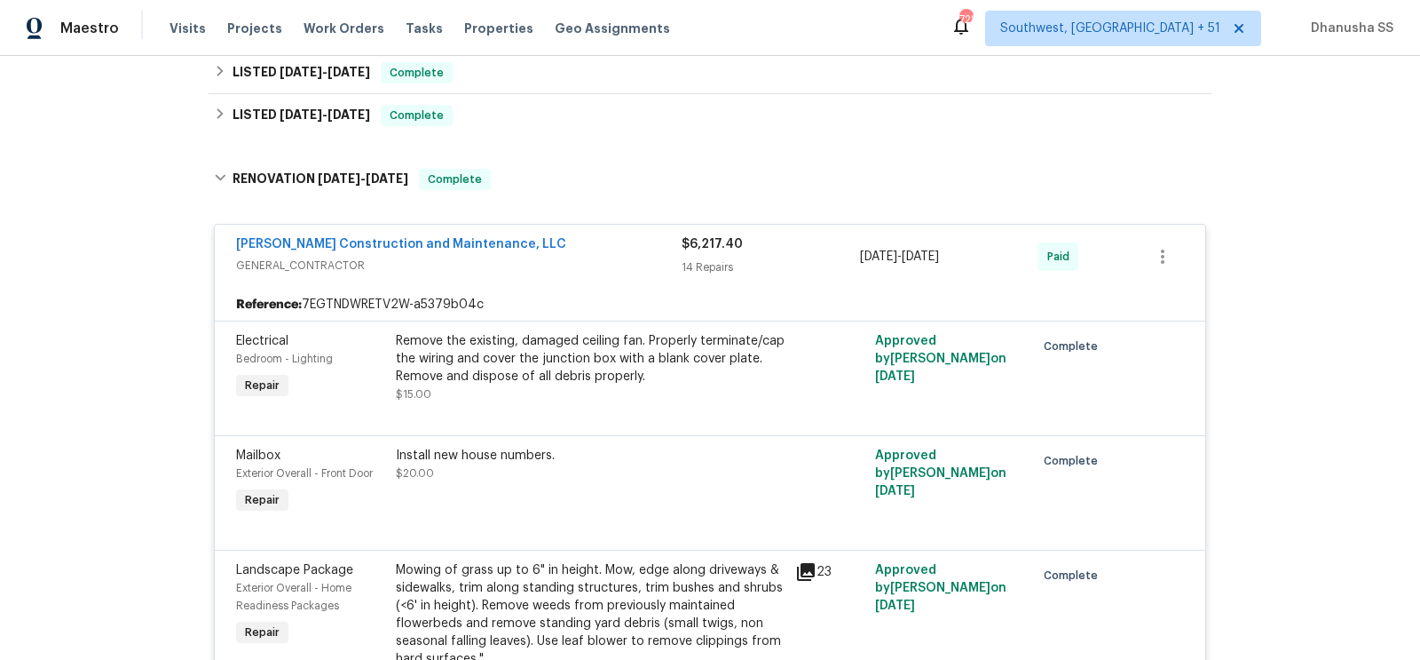
scroll to position [455, 0]
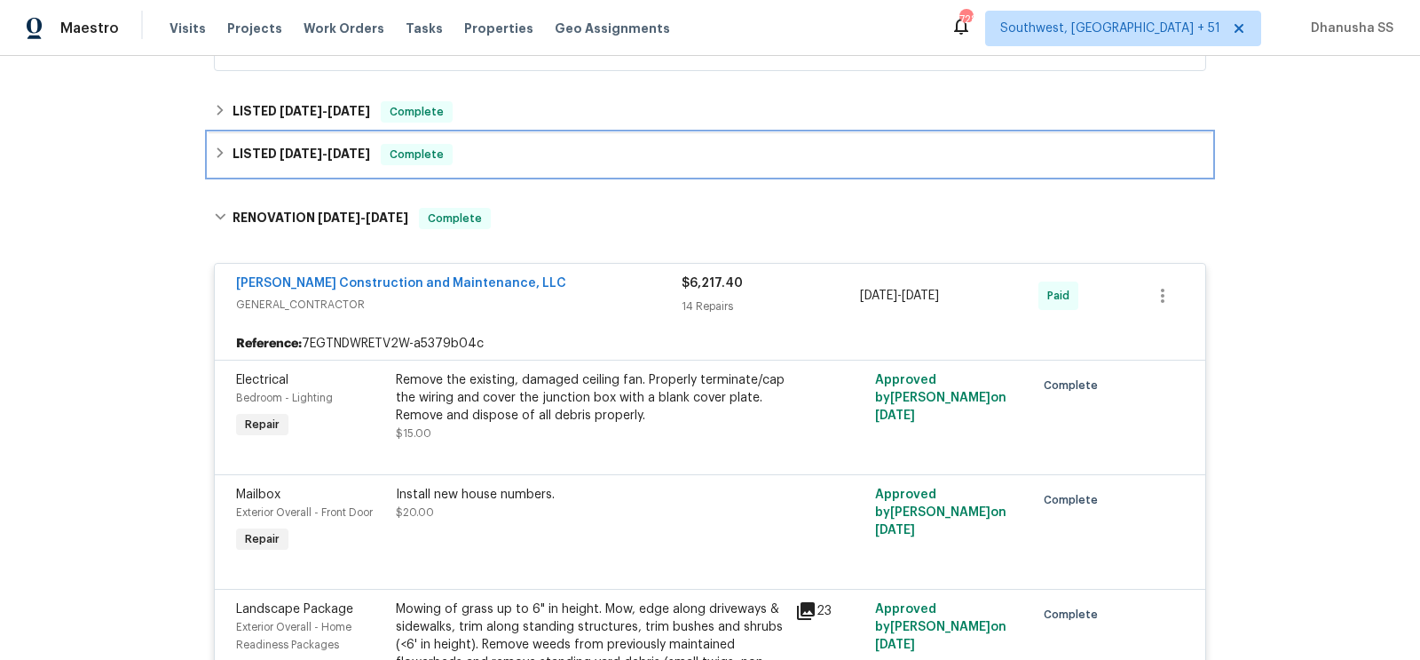
click at [501, 152] on div "LISTED [DATE] - [DATE] Complete" at bounding box center [710, 154] width 992 height 21
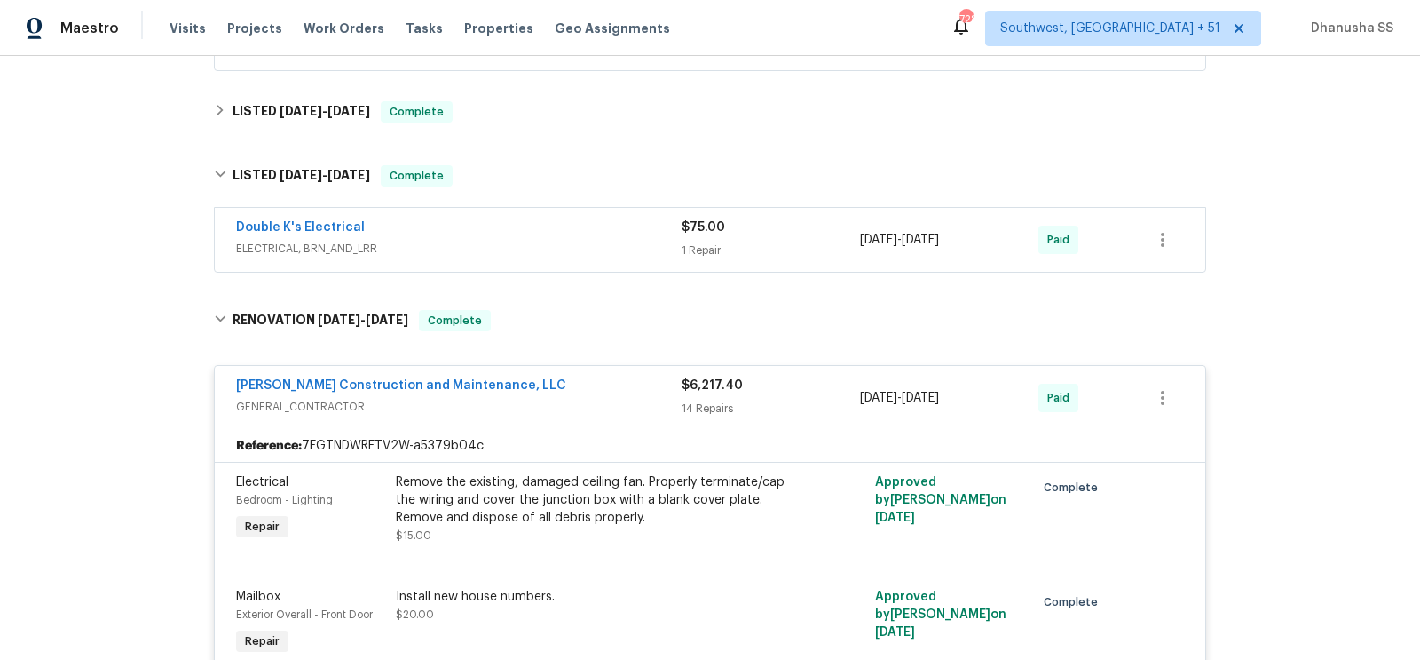
click at [607, 232] on div "Double K's Electrical" at bounding box center [459, 228] width 446 height 21
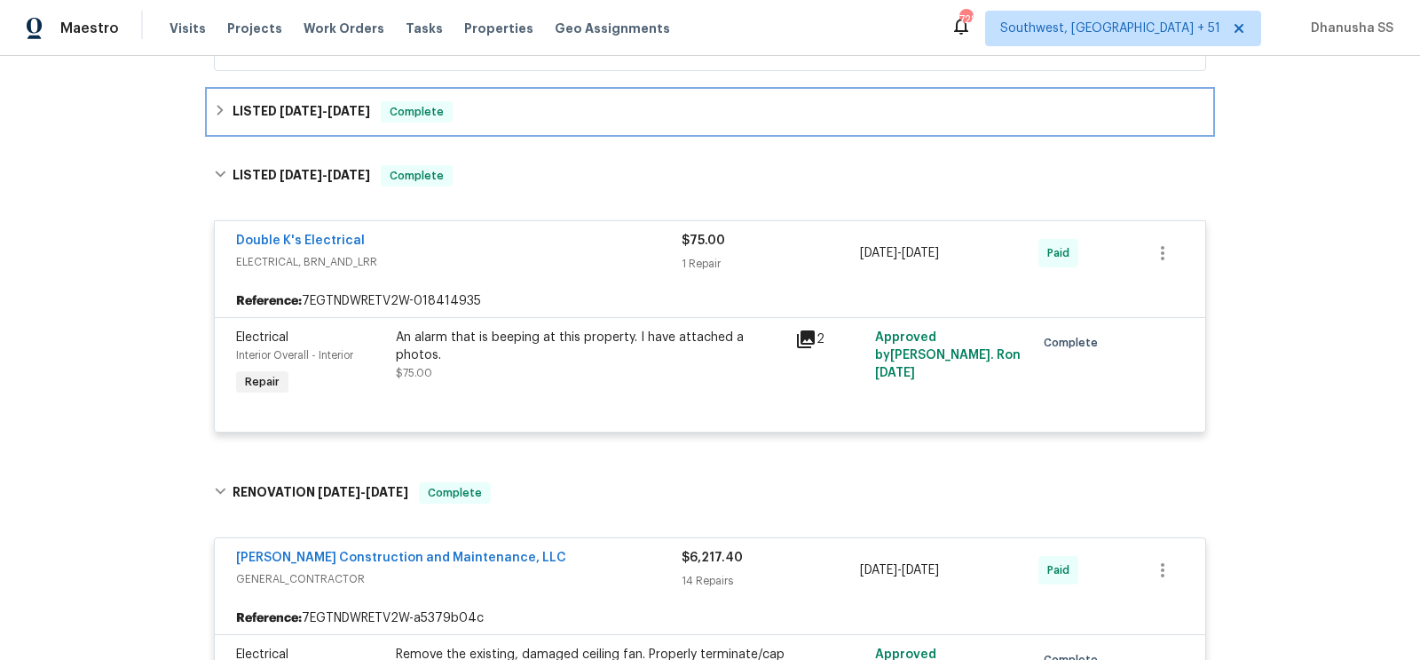
click at [505, 123] on div "LISTED [DATE] - [DATE] Complete" at bounding box center [710, 112] width 1003 height 43
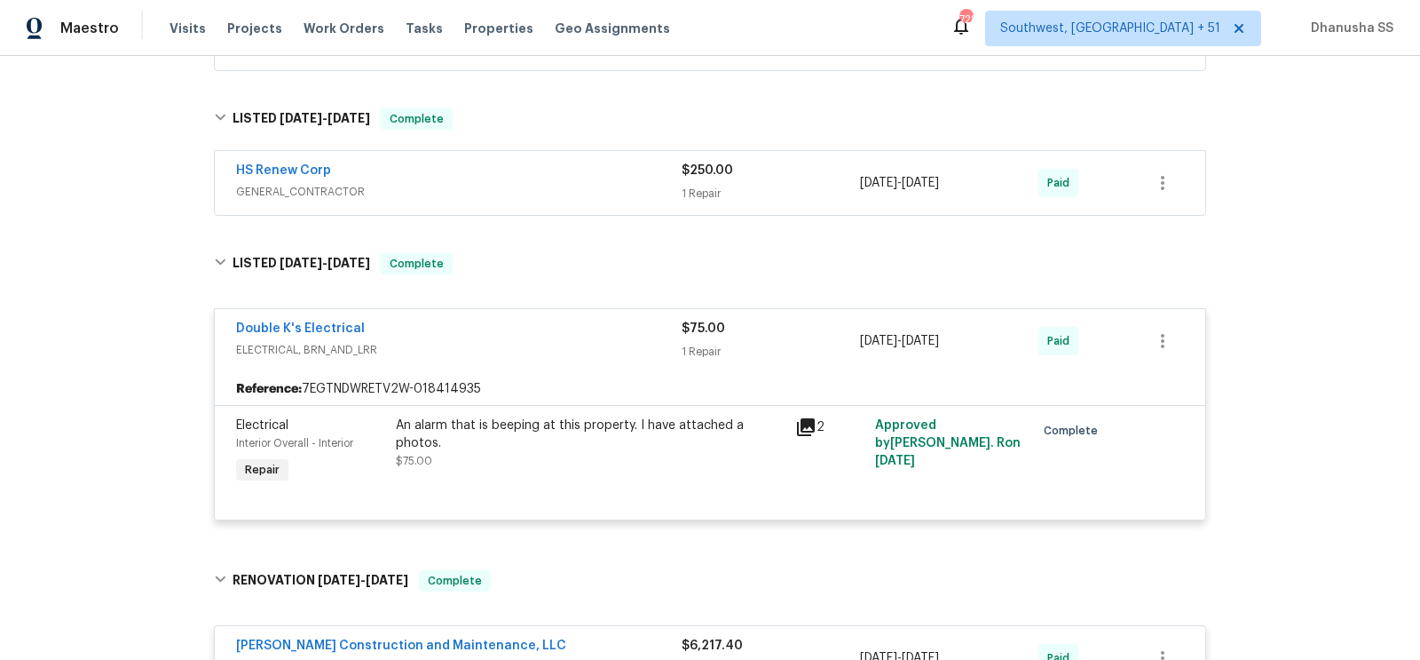
click at [568, 188] on span "GENERAL_CONTRACTOR" at bounding box center [459, 192] width 446 height 18
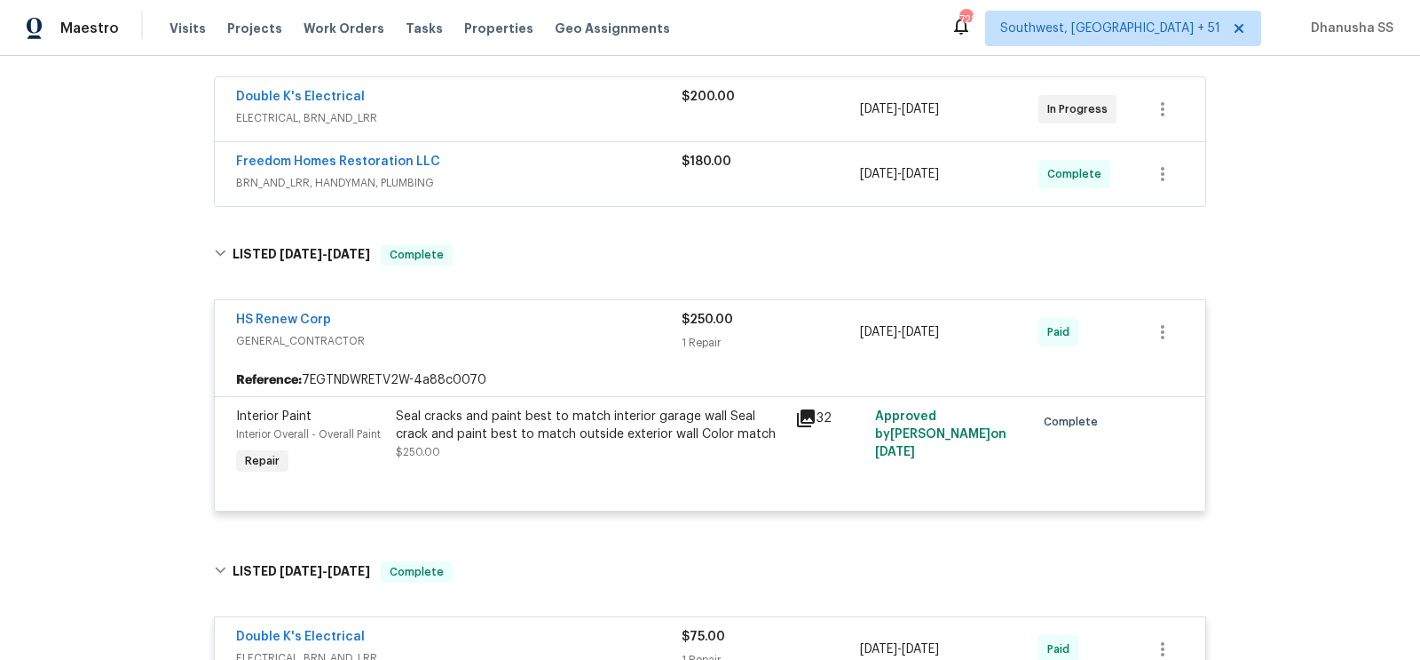
scroll to position [312, 0]
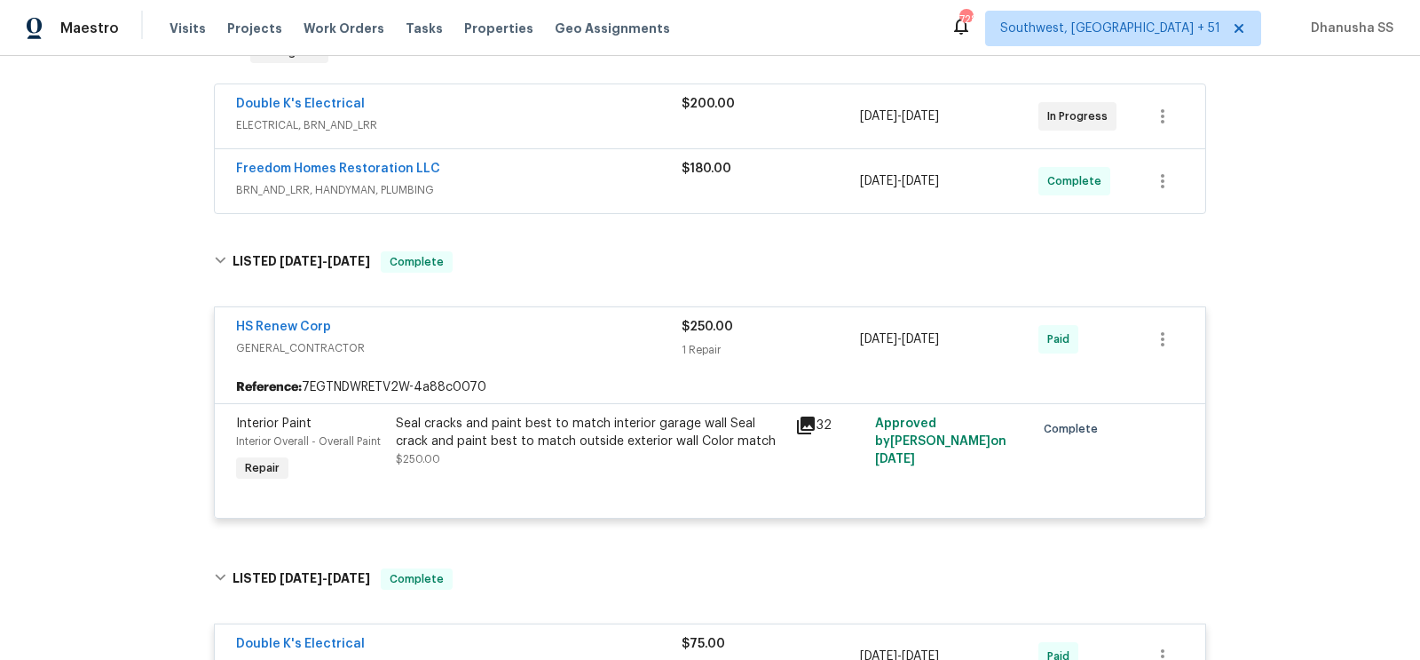
click at [568, 186] on span "BRN_AND_LRR, HANDYMAN, PLUMBING" at bounding box center [459, 190] width 446 height 18
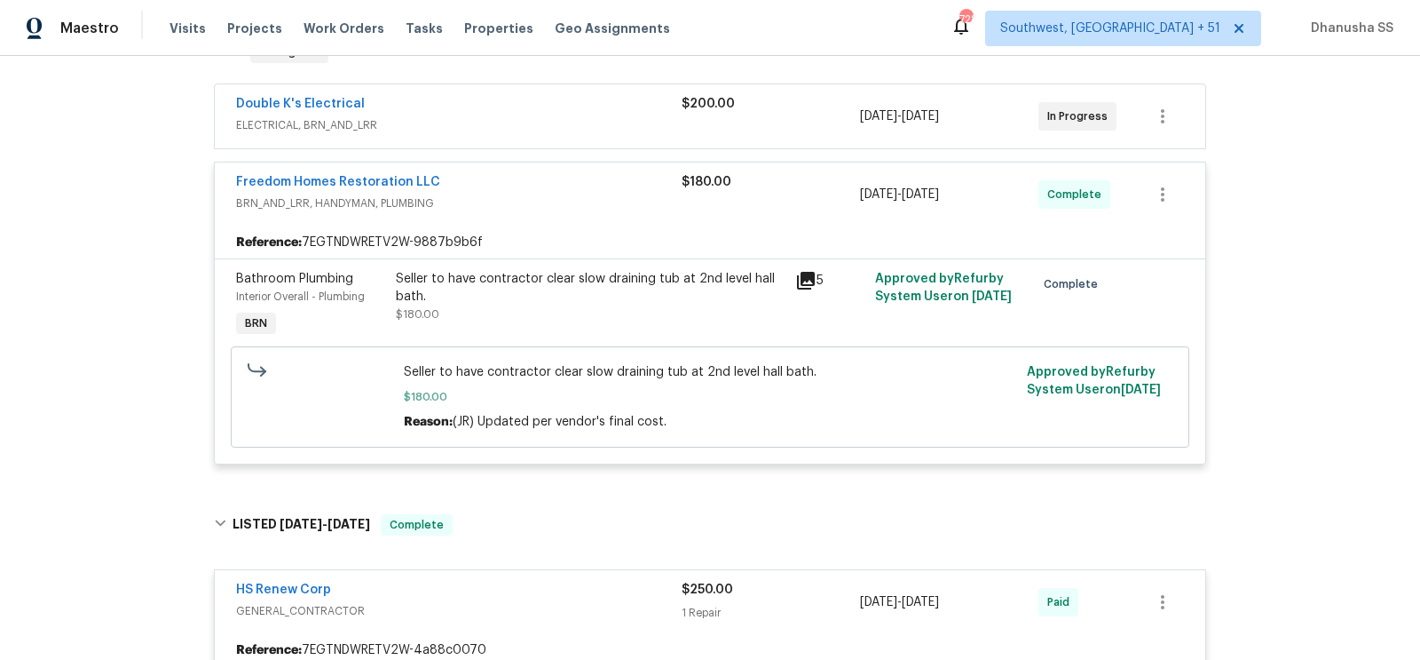
scroll to position [87, 0]
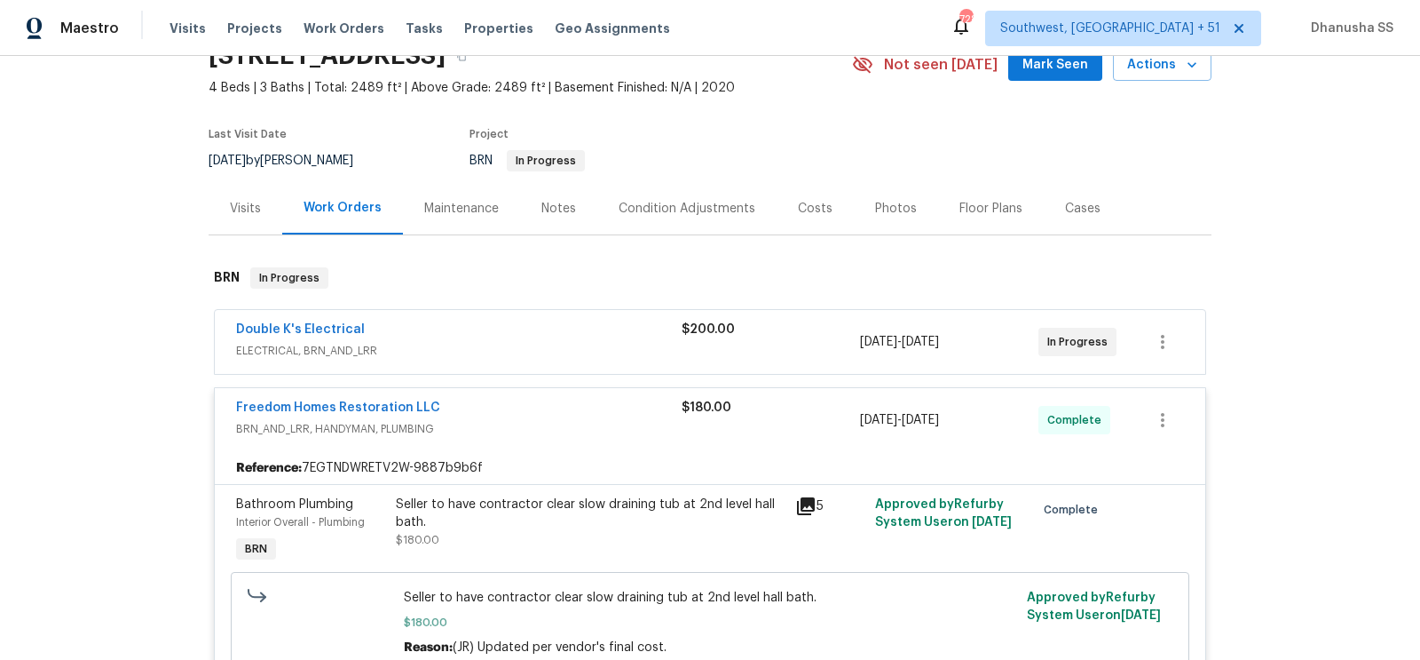
click at [628, 344] on span "ELECTRICAL, BRN_AND_LRR" at bounding box center [459, 351] width 446 height 18
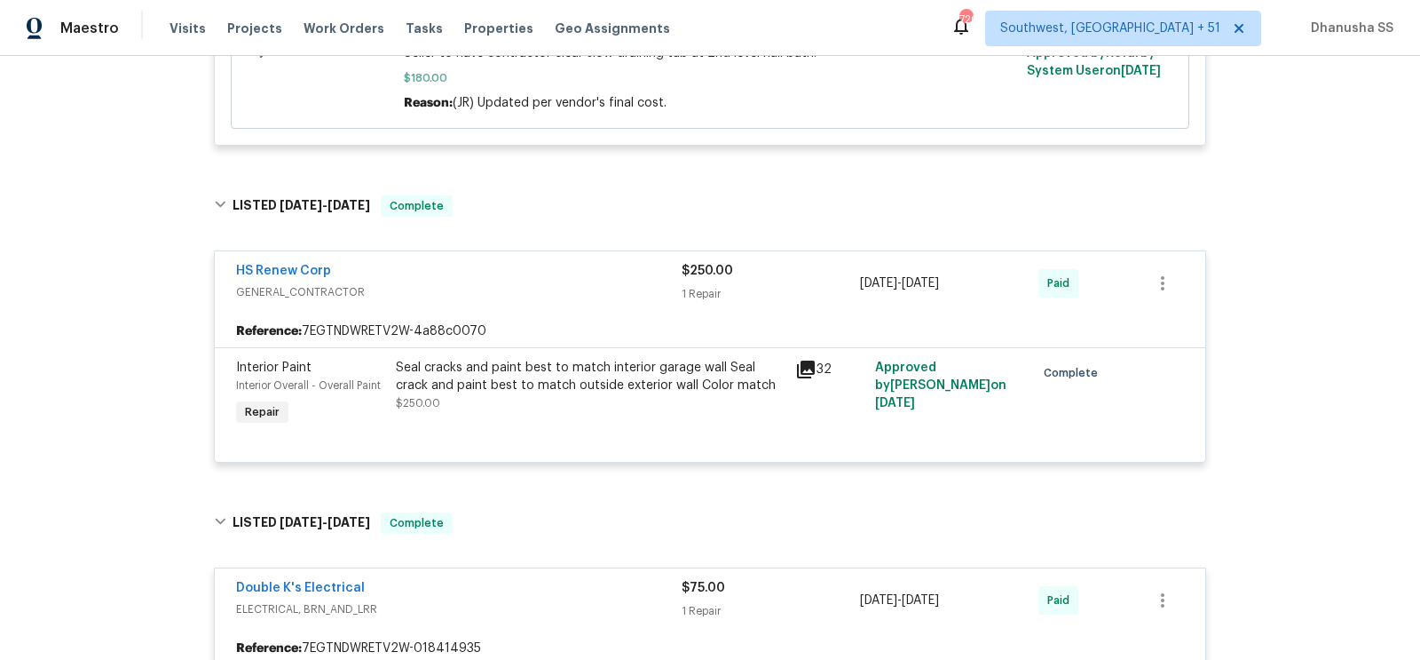
scroll to position [0, 0]
